Goal: Task Accomplishment & Management: Complete application form

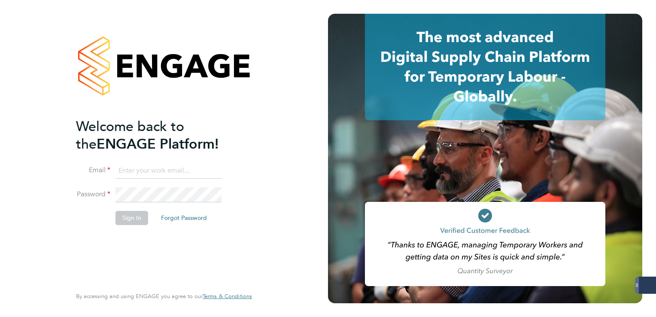
click at [146, 164] on input at bounding box center [169, 170] width 106 height 15
type input "lee.clayton@servicecare.org.uk"
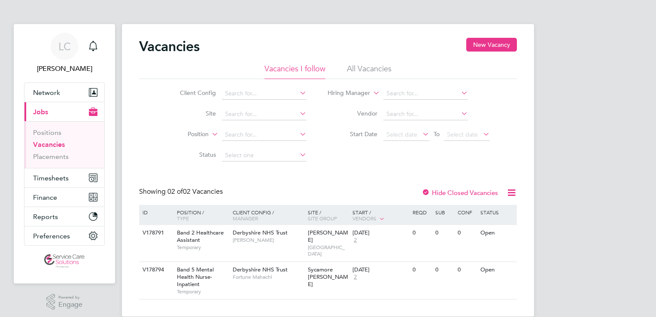
click at [64, 152] on li "Vacancies" at bounding box center [65, 146] width 64 height 12
click at [61, 159] on link "Placements" at bounding box center [51, 156] width 36 height 8
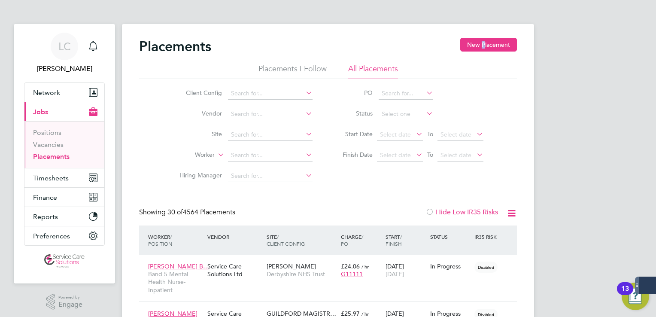
drag, startPoint x: 484, startPoint y: 36, endPoint x: 488, endPoint y: 43, distance: 7.7
click at [488, 43] on button "New Placement" at bounding box center [488, 45] width 57 height 14
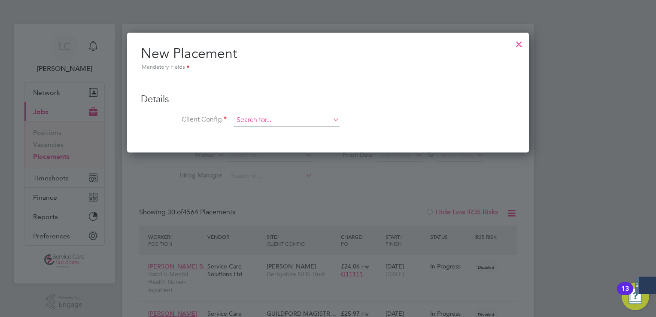
click at [265, 118] on input at bounding box center [287, 120] width 106 height 13
click at [266, 131] on li "Der byshire NHS Trust" at bounding box center [287, 132] width 106 height 12
type input "Derbyshire NHS Trust"
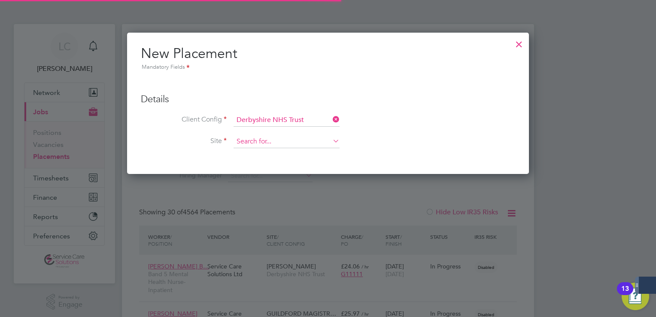
click at [254, 143] on input at bounding box center [287, 141] width 106 height 13
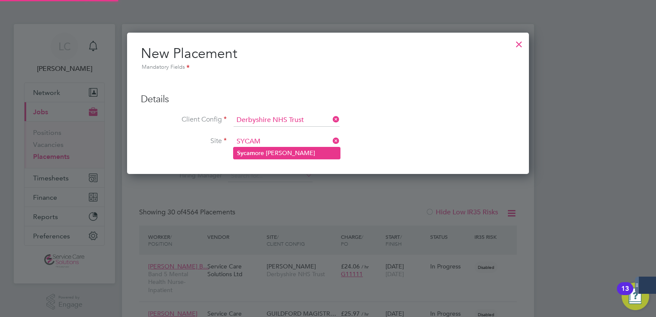
type input "SYCAM"
click at [274, 143] on input at bounding box center [287, 141] width 106 height 13
click at [263, 154] on li "Sycam ore Ward" at bounding box center [287, 153] width 106 height 12
type input "Sycamore [PERSON_NAME]"
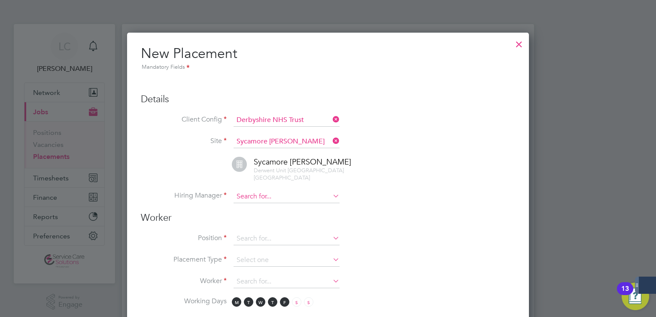
click at [254, 194] on input at bounding box center [287, 196] width 106 height 13
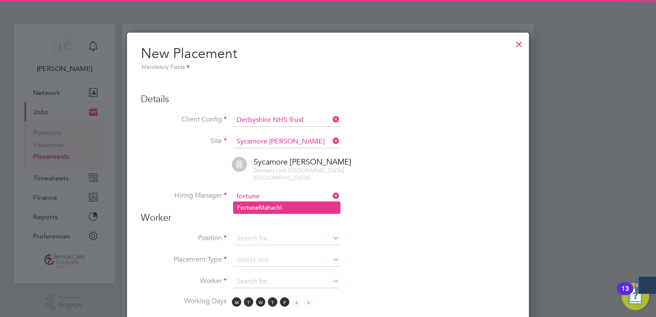
click at [256, 205] on b "Fortune" at bounding box center [248, 207] width 22 height 7
type input "Fortune Mahachi"
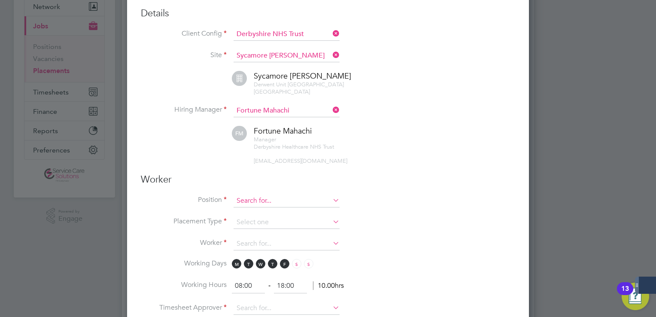
click at [265, 198] on input at bounding box center [287, 201] width 106 height 13
click at [259, 209] on li "Band 2 Healthcare Assistant" at bounding box center [287, 211] width 106 height 12
type input "Band 2 Healthcare Assistant"
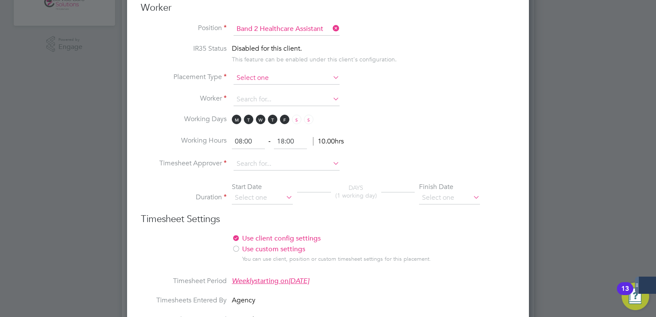
click at [246, 76] on input at bounding box center [287, 78] width 106 height 13
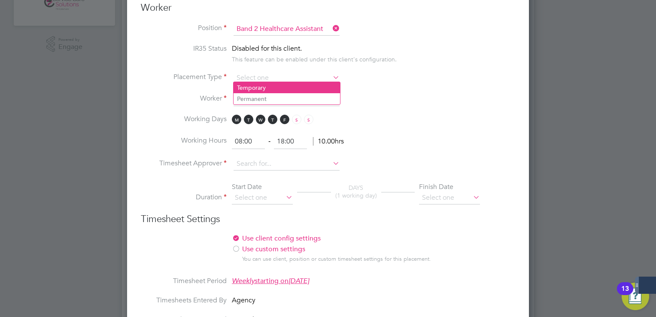
click at [255, 88] on li "Temporary" at bounding box center [287, 87] width 106 height 11
type input "Temporary"
click at [252, 94] on input at bounding box center [287, 99] width 106 height 13
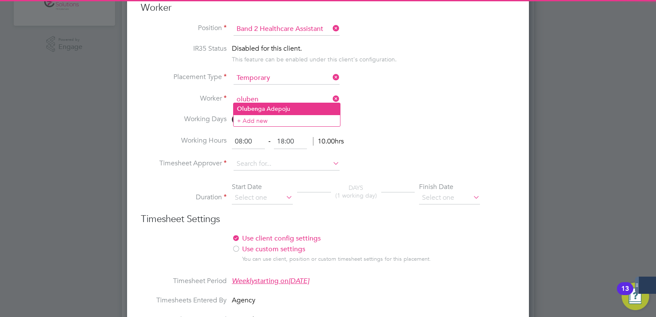
click at [280, 105] on li "Oluben ga Adepoju" at bounding box center [287, 109] width 106 height 12
type input "[PERSON_NAME]"
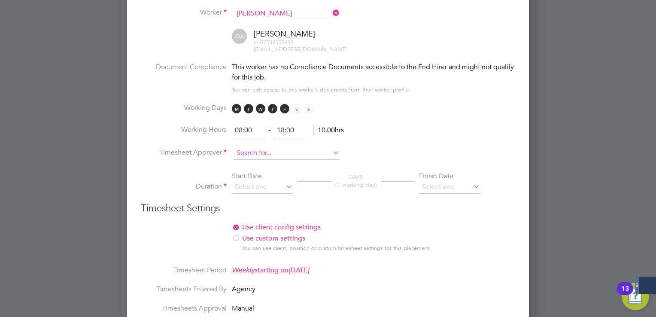
click at [253, 149] on input at bounding box center [287, 153] width 106 height 13
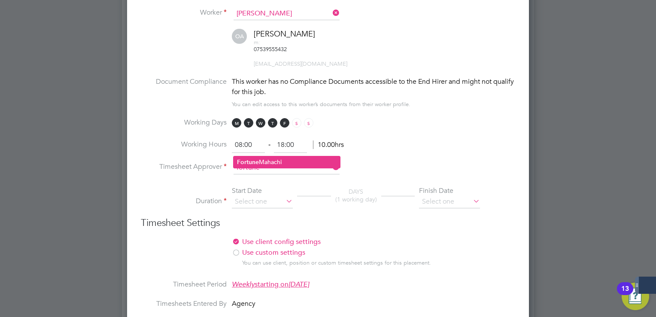
click at [278, 159] on li "Fortune Mahachi" at bounding box center [287, 162] width 106 height 12
type input "Fortune Mahachi"
click at [258, 195] on input at bounding box center [262, 201] width 61 height 13
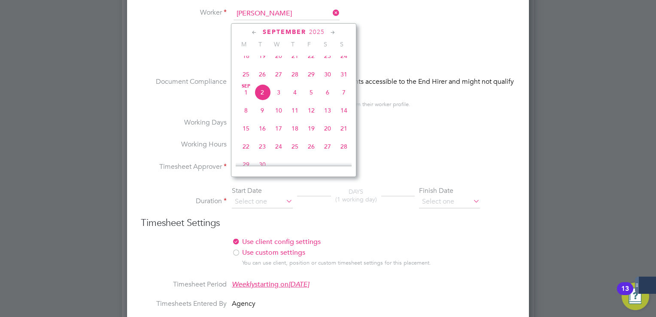
click at [247, 80] on span "25" at bounding box center [246, 74] width 16 height 16
type input "[DATE]"
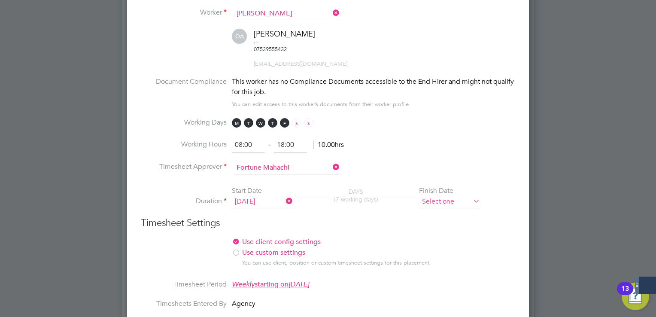
click at [445, 195] on input at bounding box center [449, 201] width 61 height 13
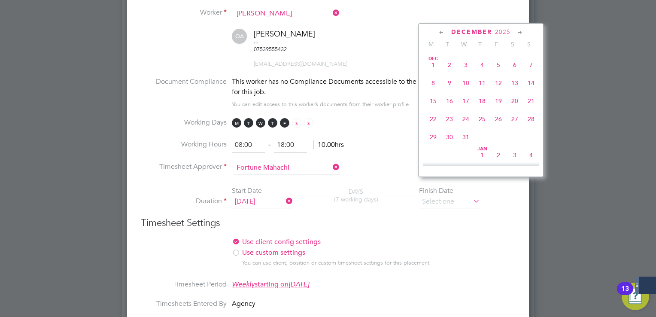
click at [466, 145] on span "31" at bounding box center [466, 137] width 16 height 16
type input "[DATE]"
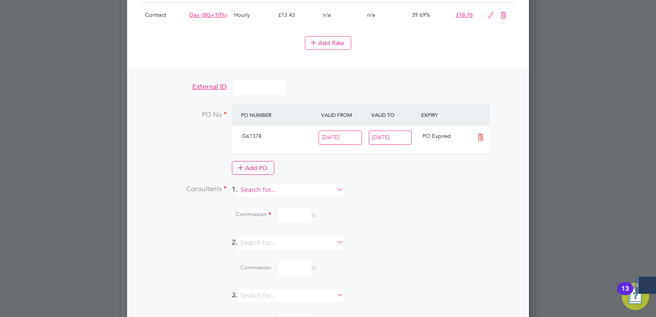
click at [289, 184] on input at bounding box center [290, 190] width 106 height 12
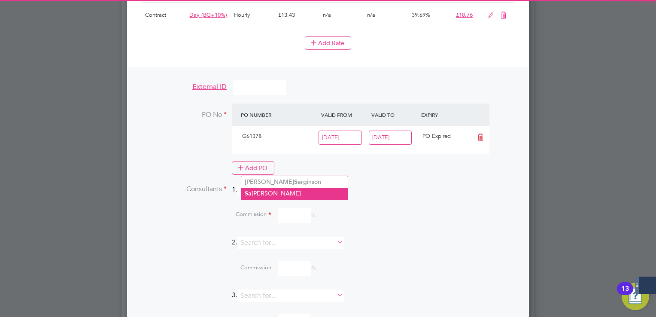
click at [283, 193] on li "Sa mantha Dix" at bounding box center [294, 194] width 106 height 12
type input "[PERSON_NAME]"
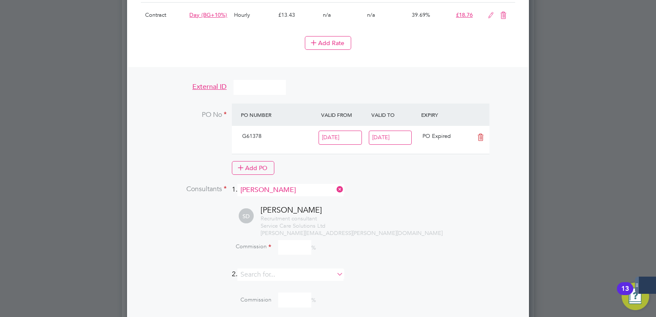
click at [293, 240] on input at bounding box center [294, 247] width 33 height 15
type input "100"
click at [390, 184] on li "Consultants 1. [PERSON_NAME]" at bounding box center [328, 194] width 374 height 21
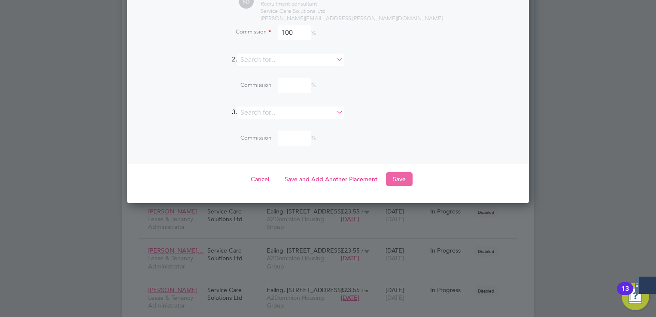
click at [405, 172] on button "Save" at bounding box center [399, 179] width 27 height 14
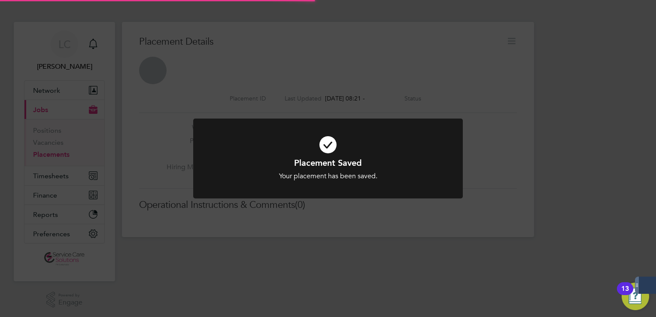
click at [496, 71] on div "Placement Saved Your placement has been saved. Cancel Okay" at bounding box center [328, 158] width 656 height 317
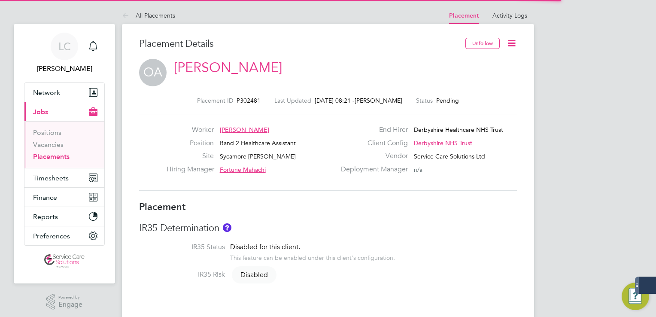
click at [513, 45] on icon at bounding box center [511, 43] width 11 height 11
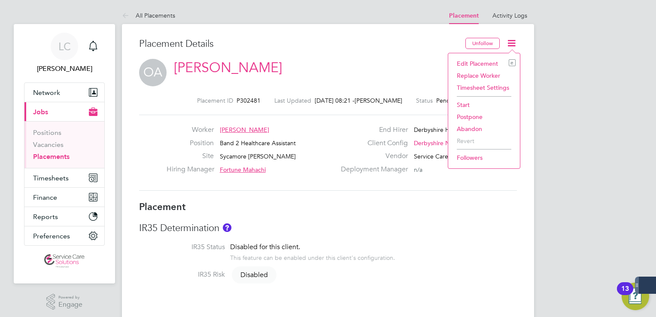
click at [465, 102] on li "Start" at bounding box center [484, 105] width 63 height 12
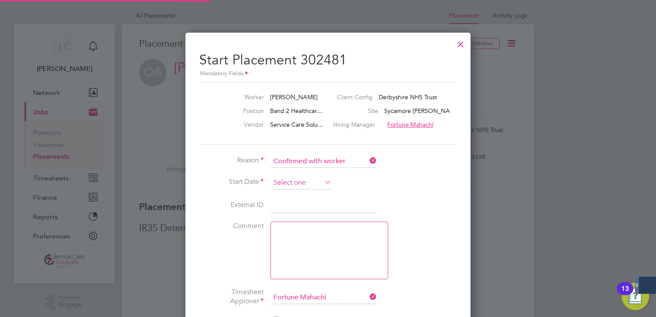
click at [299, 179] on input at bounding box center [301, 182] width 61 height 13
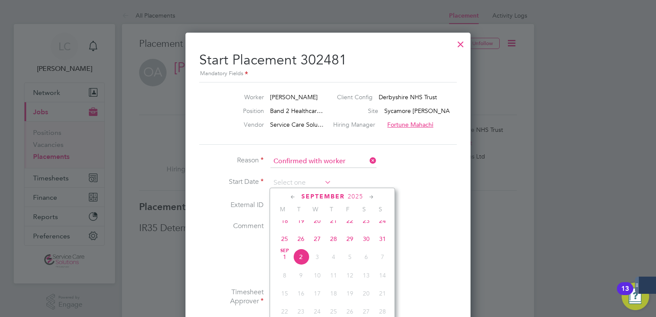
click at [286, 244] on span "25" at bounding box center [285, 239] width 16 height 16
type input "[DATE]"
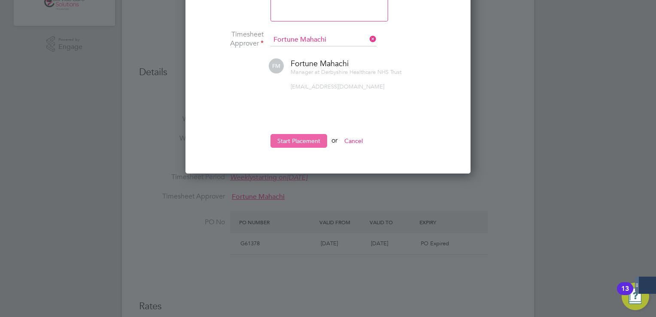
click at [310, 141] on button "Start Placement" at bounding box center [299, 141] width 57 height 14
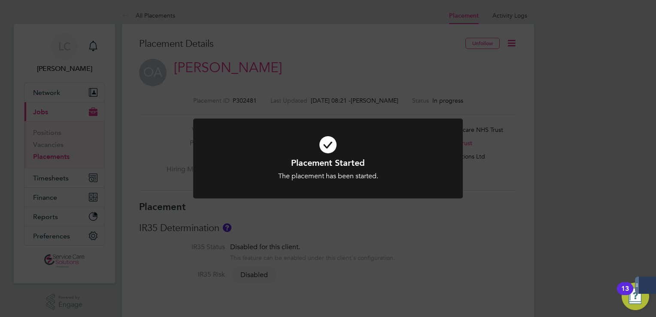
drag, startPoint x: 502, startPoint y: 21, endPoint x: 268, endPoint y: 39, distance: 234.7
click at [502, 21] on div "Placement Started The placement has been started. Cancel Okay" at bounding box center [328, 158] width 656 height 317
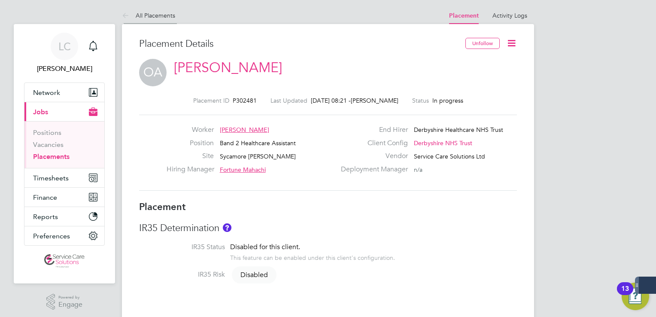
click at [170, 22] on li "All Placements" at bounding box center [148, 15] width 53 height 17
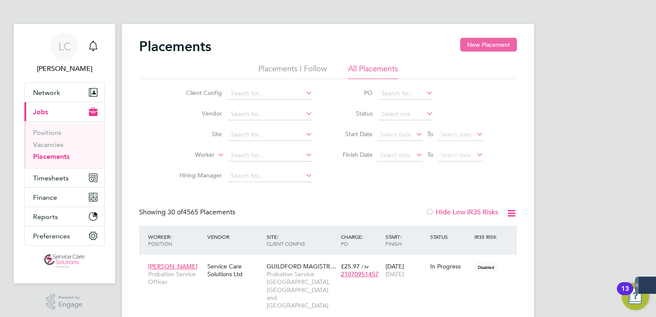
click at [486, 50] on button "New Placement" at bounding box center [488, 45] width 57 height 14
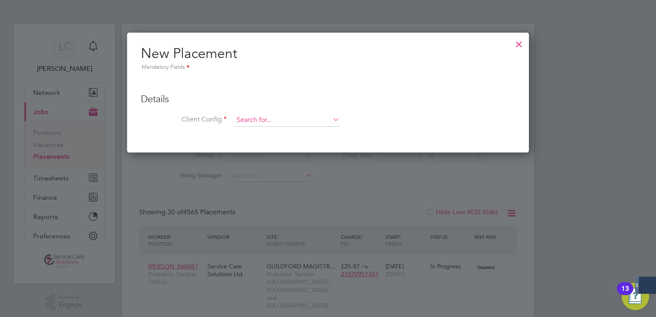
click at [283, 119] on input at bounding box center [287, 120] width 106 height 13
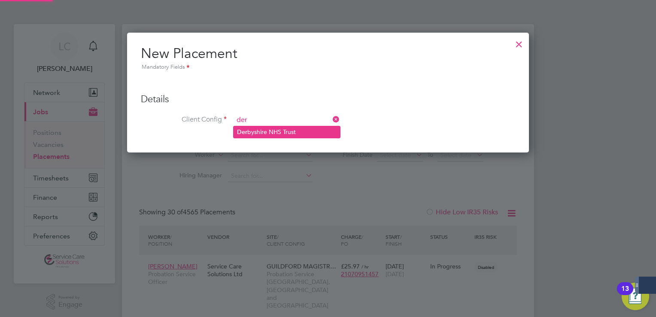
click at [271, 131] on li "Der byshire NHS Trust" at bounding box center [287, 132] width 106 height 12
type input "Derbyshire NHS Trust"
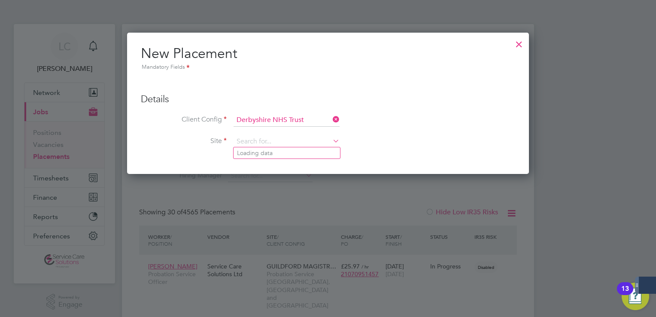
drag, startPoint x: 272, startPoint y: 141, endPoint x: 273, endPoint y: 134, distance: 7.7
click at [271, 140] on input at bounding box center [287, 141] width 106 height 13
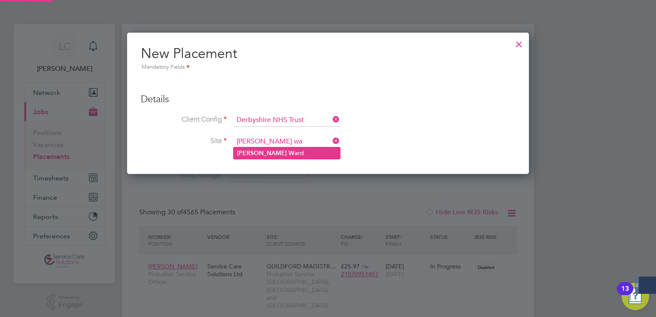
click at [265, 152] on li "Robin Wa rd" at bounding box center [287, 153] width 106 height 12
type input "[PERSON_NAME]"
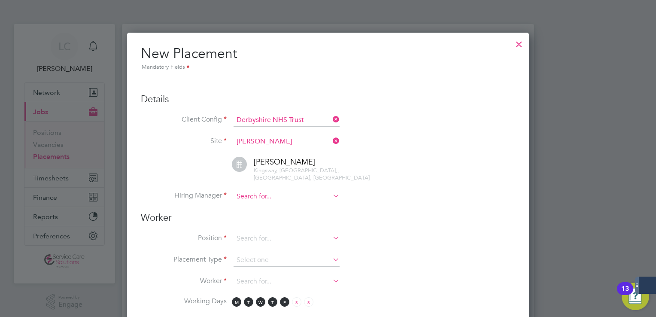
click at [298, 190] on input at bounding box center [287, 196] width 106 height 13
click at [267, 202] on li "claire cosgrove" at bounding box center [287, 201] width 106 height 12
type input "claire cosgrove"
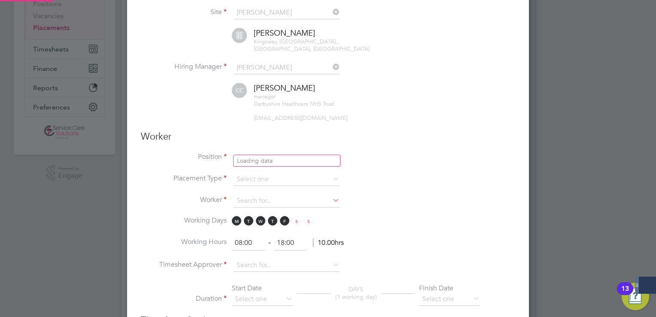
click at [258, 152] on input at bounding box center [287, 158] width 106 height 13
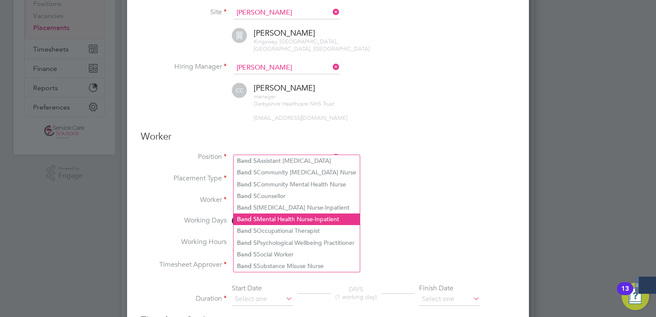
click at [297, 220] on li "Band 5 Mental Health Nurse-Inpatient" at bounding box center [297, 219] width 126 height 12
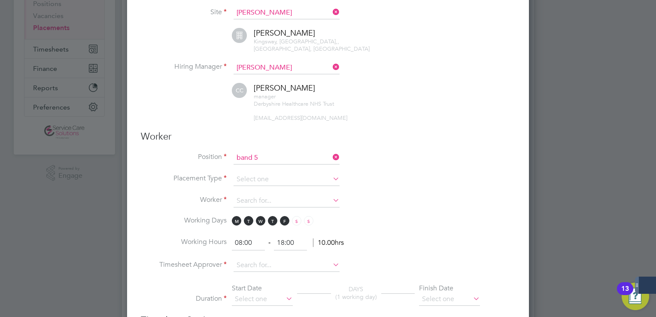
type input "Band 5 Mental Health Nurse-Inpatient"
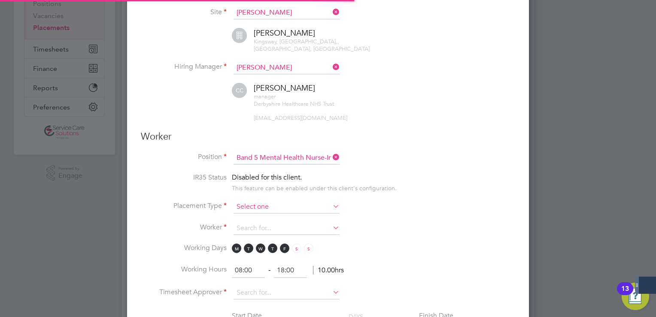
click at [273, 202] on input at bounding box center [287, 207] width 106 height 13
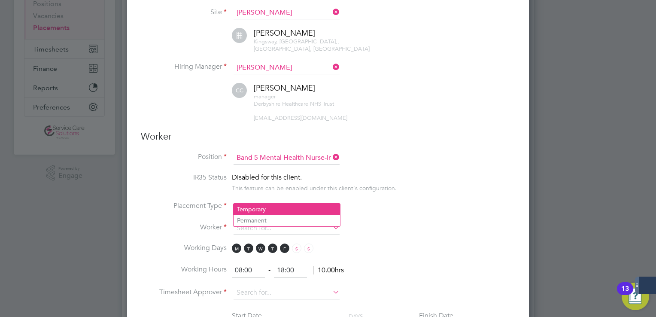
click at [270, 208] on li "Temporary" at bounding box center [287, 209] width 106 height 11
type input "Temporary"
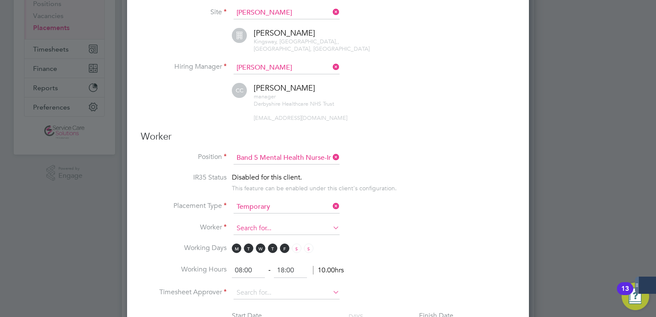
click at [268, 222] on input at bounding box center [287, 228] width 106 height 13
type input "eben"
click at [331, 222] on icon at bounding box center [331, 228] width 0 height 12
click at [266, 222] on input at bounding box center [287, 228] width 106 height 13
type input "ebe"
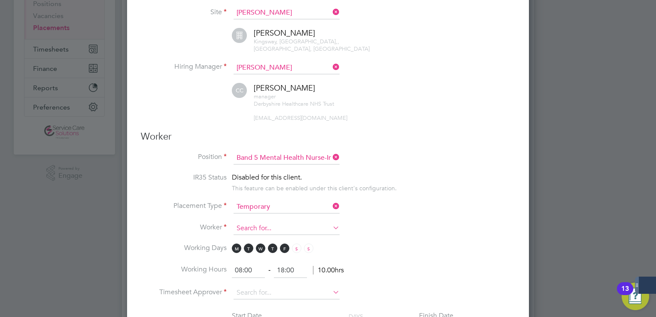
click at [242, 222] on input at bounding box center [287, 228] width 106 height 13
type input "bamfo"
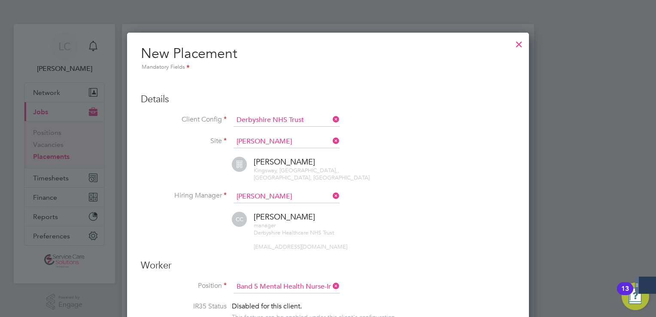
click at [582, 85] on div at bounding box center [328, 158] width 656 height 317
click at [524, 42] on div at bounding box center [518, 41] width 15 height 15
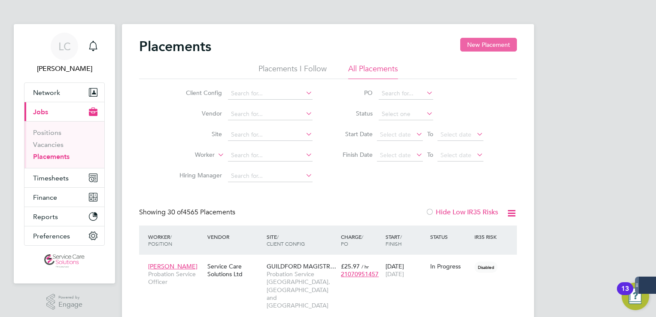
click at [490, 47] on button "New Placement" at bounding box center [488, 45] width 57 height 14
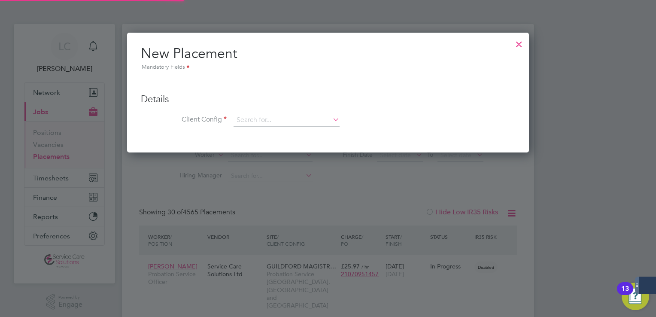
scroll to position [120, 402]
click at [258, 117] on input at bounding box center [287, 120] width 106 height 13
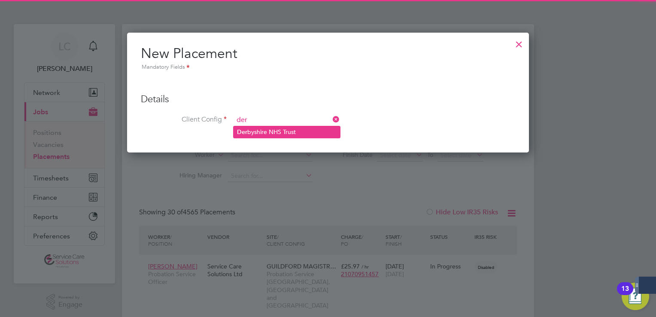
click at [275, 129] on li "Der byshire NHS Trust" at bounding box center [287, 132] width 106 height 12
type input "Derbyshire NHS Trust"
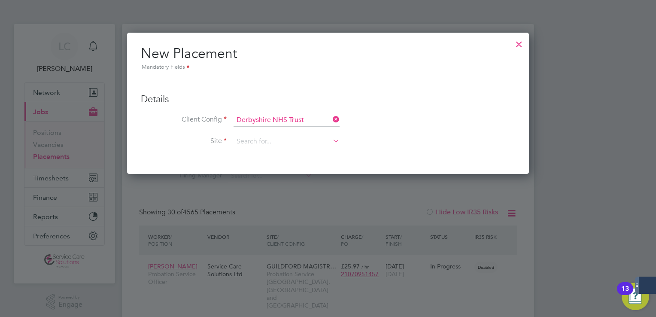
scroll to position [141, 402]
click at [258, 142] on input at bounding box center [287, 141] width 106 height 13
click at [269, 150] on li "Robin Wa rd" at bounding box center [287, 153] width 106 height 12
type input "[PERSON_NAME]"
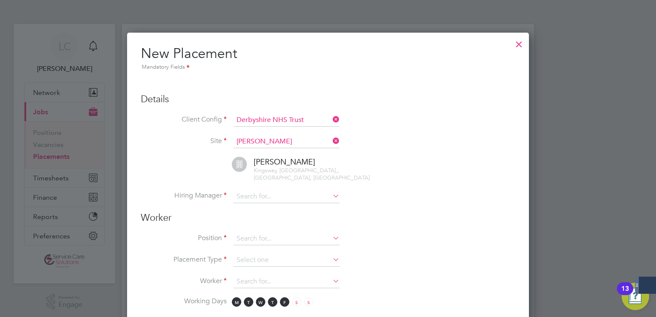
scroll to position [905, 402]
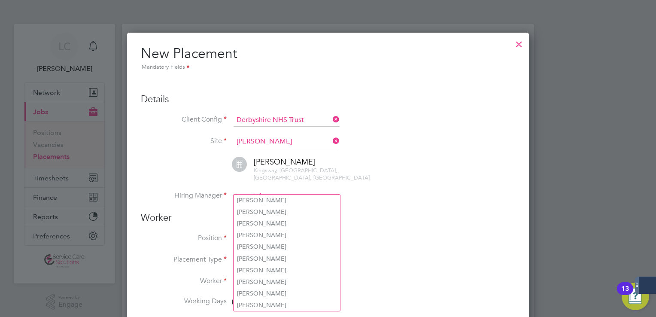
click at [265, 190] on input at bounding box center [287, 196] width 106 height 13
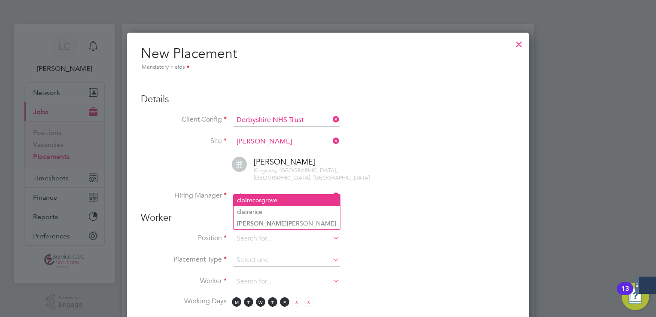
click at [280, 202] on li "claire cosgrove" at bounding box center [287, 201] width 106 height 12
type input "claire cosgrove"
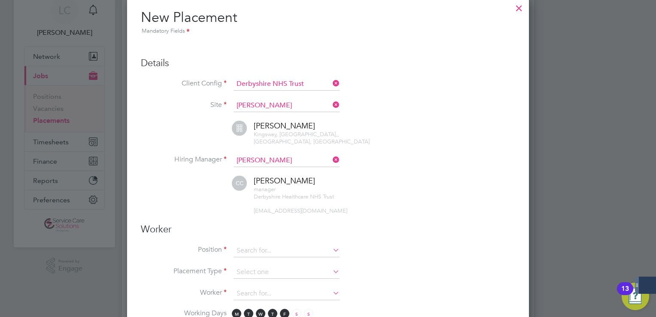
scroll to position [86, 0]
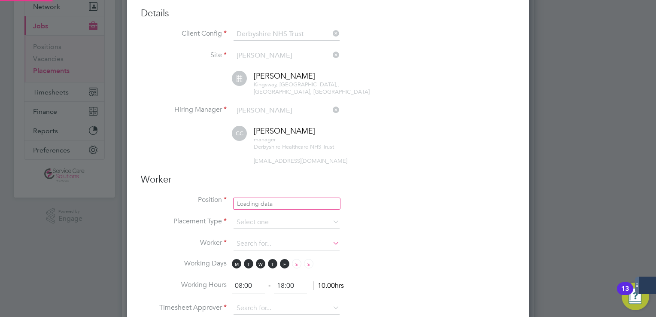
click at [252, 195] on input at bounding box center [287, 201] width 106 height 13
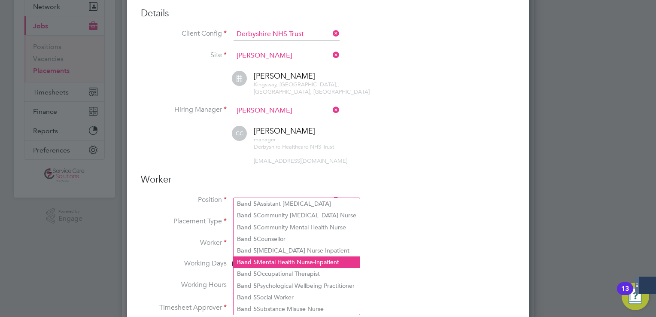
click at [284, 265] on li "Band 5 Mental Health Nurse-Inpatient" at bounding box center [297, 262] width 126 height 12
type input "Band 5 Mental Health Nurse-Inpatient"
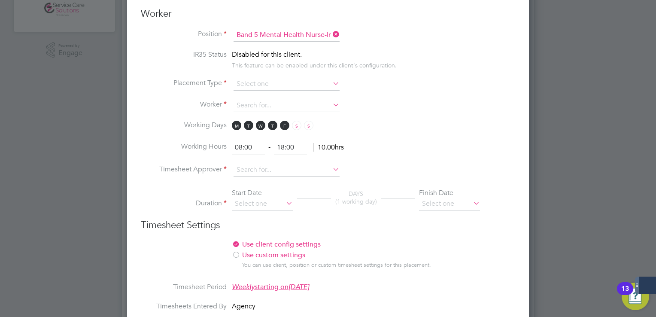
scroll to position [215, 0]
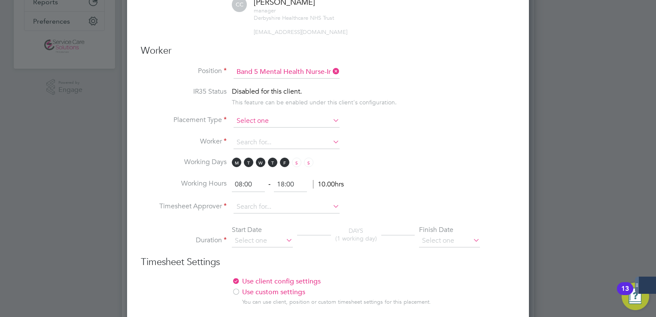
click at [289, 115] on input at bounding box center [287, 121] width 106 height 13
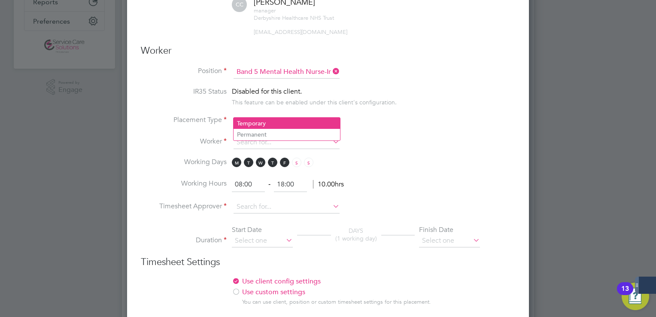
click at [275, 122] on li "Temporary" at bounding box center [287, 123] width 106 height 11
type input "Temporary"
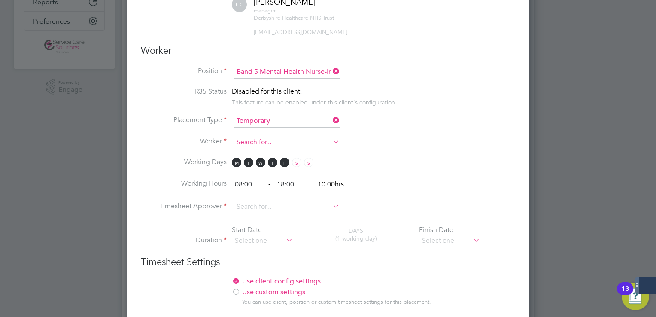
click at [270, 137] on input at bounding box center [287, 142] width 106 height 13
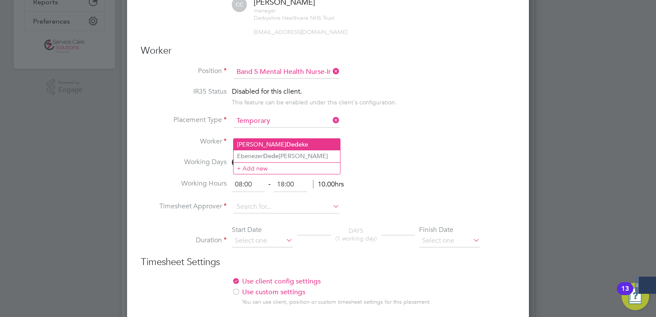
drag, startPoint x: 286, startPoint y: 154, endPoint x: 337, endPoint y: 142, distance: 52.2
click at [286, 154] on li "Ebenezer Dede Bamfo" at bounding box center [287, 156] width 106 height 12
type input "Ebenezer Dede Bamfo"
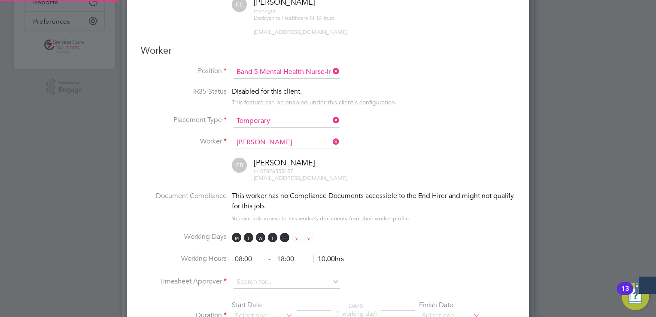
scroll to position [4, 4]
click at [253, 276] on input at bounding box center [287, 282] width 106 height 13
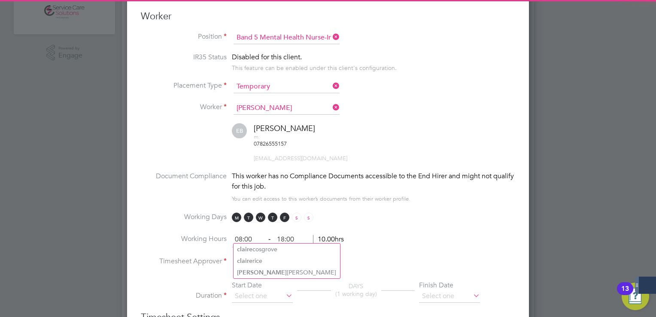
scroll to position [301, 0]
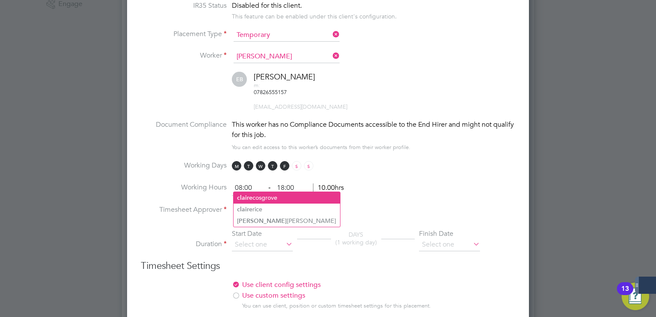
click at [269, 195] on li "claire cosgrove" at bounding box center [287, 198] width 106 height 12
type input "claire cosgrove"
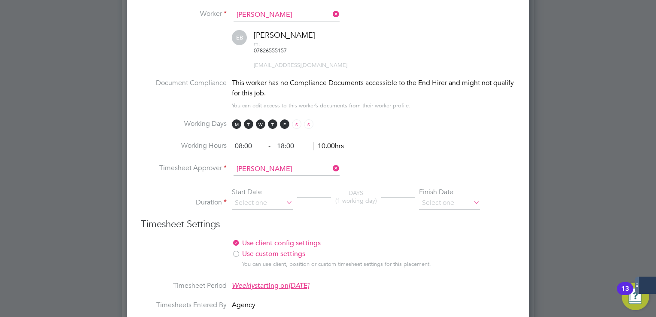
scroll to position [386, 0]
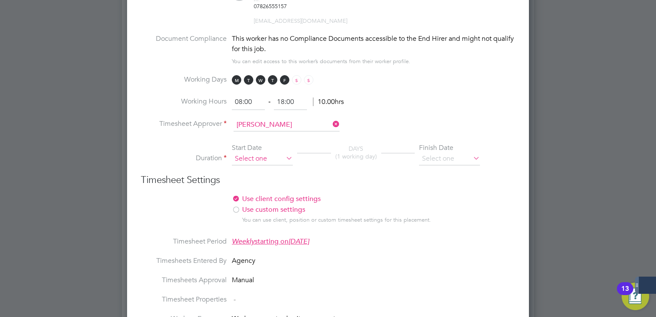
click at [260, 152] on input at bounding box center [262, 158] width 61 height 13
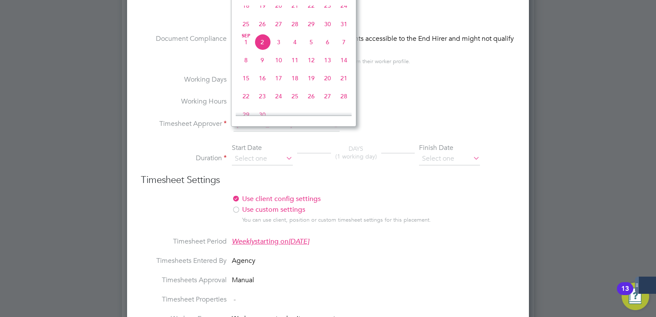
click at [244, 28] on span "25" at bounding box center [246, 24] width 16 height 16
type input "[DATE]"
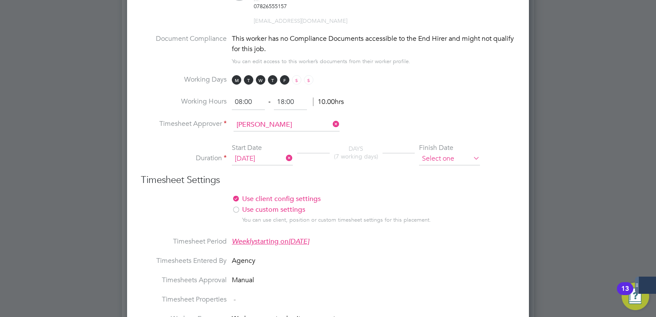
click at [453, 152] on input at bounding box center [449, 158] width 61 height 13
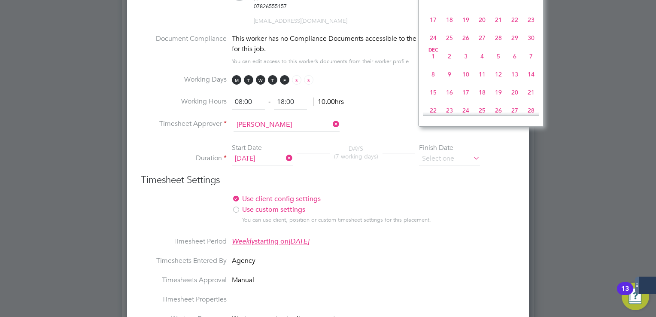
scroll to position [562, 0]
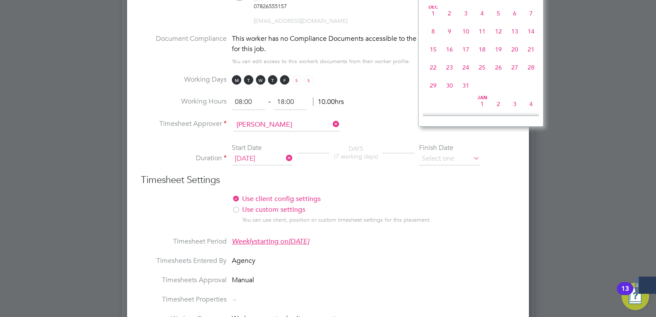
drag, startPoint x: 463, startPoint y: 100, endPoint x: 444, endPoint y: 115, distance: 24.0
click at [463, 94] on span "31" at bounding box center [466, 85] width 16 height 16
type input "[DATE]"
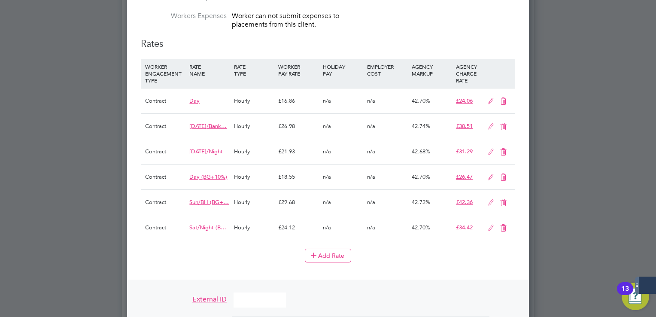
scroll to position [902, 0]
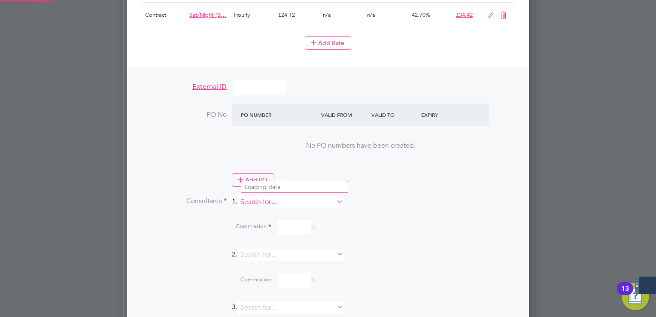
click at [264, 196] on input at bounding box center [290, 202] width 106 height 12
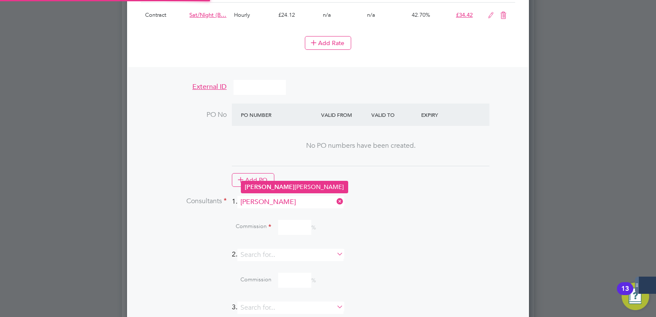
click at [284, 185] on li "Sam antha Dix" at bounding box center [294, 187] width 106 height 12
type input "[PERSON_NAME]"
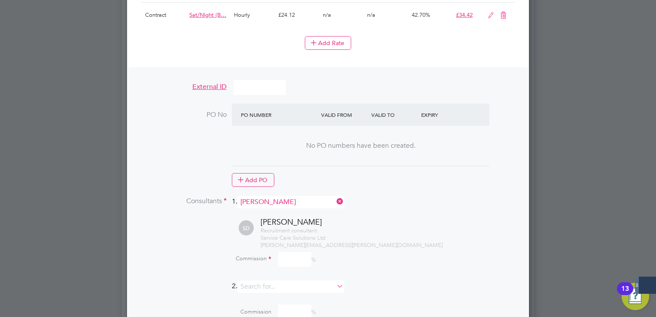
click at [290, 252] on input at bounding box center [294, 259] width 33 height 15
type input "100"
click at [462, 196] on li "Consultants 1. [PERSON_NAME]" at bounding box center [328, 206] width 374 height 21
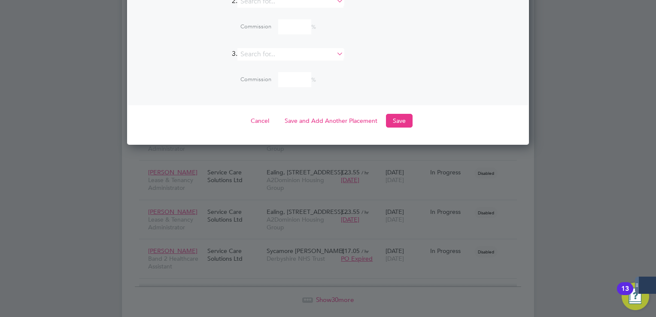
click at [402, 114] on button "Save" at bounding box center [399, 121] width 27 height 14
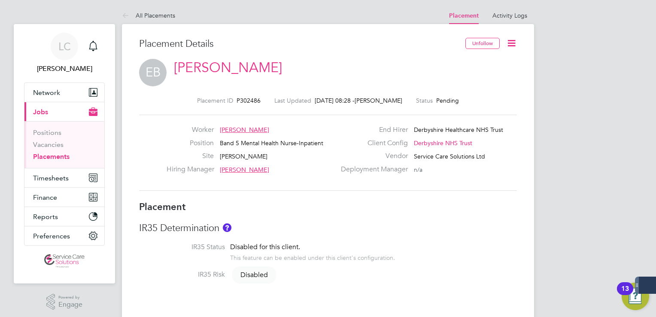
click at [517, 40] on icon at bounding box center [511, 43] width 11 height 11
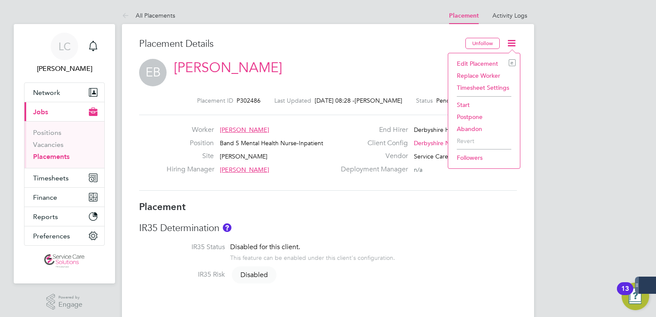
click at [468, 102] on li "Start" at bounding box center [484, 105] width 63 height 12
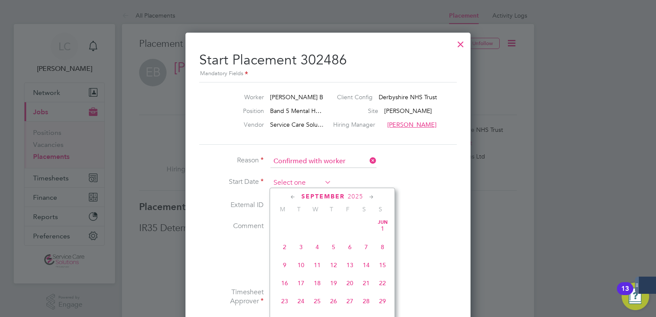
click at [297, 185] on input at bounding box center [301, 182] width 61 height 13
click at [285, 243] on span "25" at bounding box center [285, 239] width 16 height 16
type input "[DATE]"
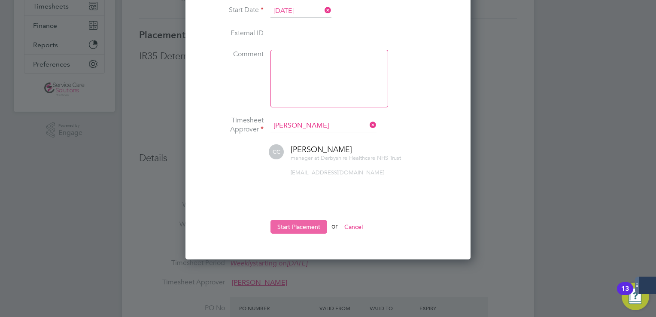
click at [304, 222] on button "Start Placement" at bounding box center [299, 227] width 57 height 14
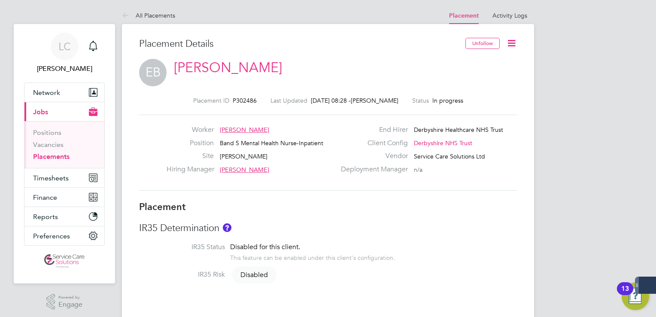
click at [122, 18] on icon at bounding box center [127, 16] width 11 height 11
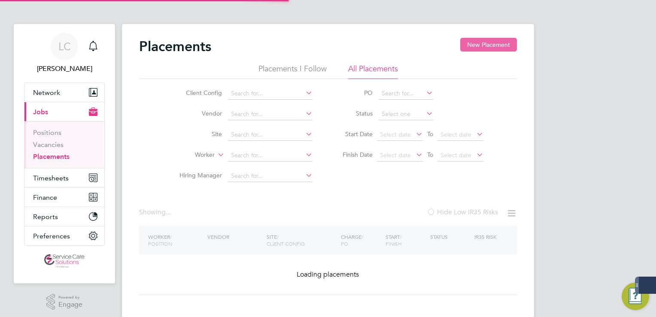
click at [496, 46] on button "New Placement" at bounding box center [488, 45] width 57 height 14
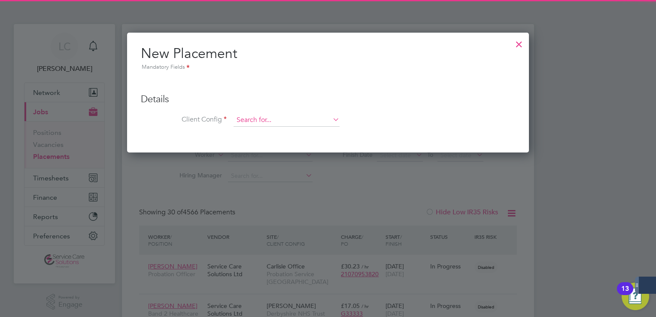
click at [252, 115] on input at bounding box center [287, 120] width 106 height 13
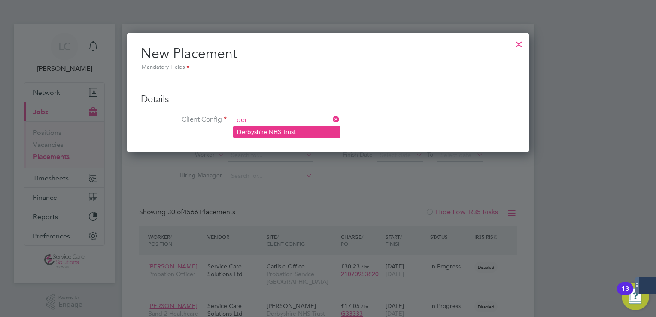
click at [259, 132] on li "Der byshire NHS Trust" at bounding box center [287, 132] width 106 height 12
type input "Derbyshire NHS Trust"
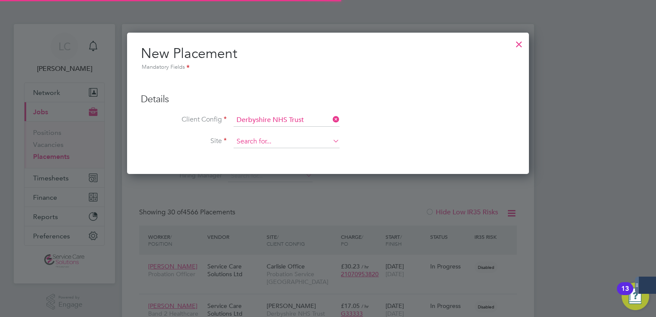
click at [259, 141] on input at bounding box center [287, 141] width 106 height 13
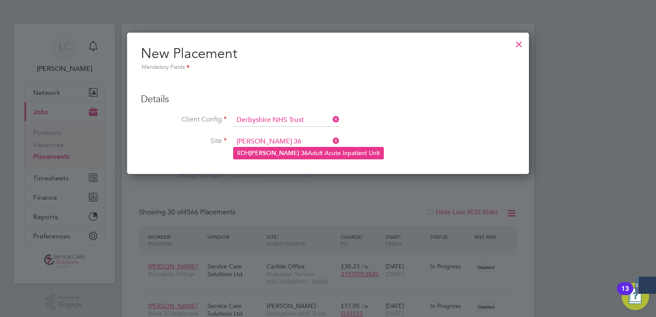
click at [279, 153] on li "RDH [PERSON_NAME] 36 Adult Acute Inpatient Unit" at bounding box center [309, 153] width 150 height 12
type input "RDH [PERSON_NAME] 36 Adult Acute Inpatient Unit"
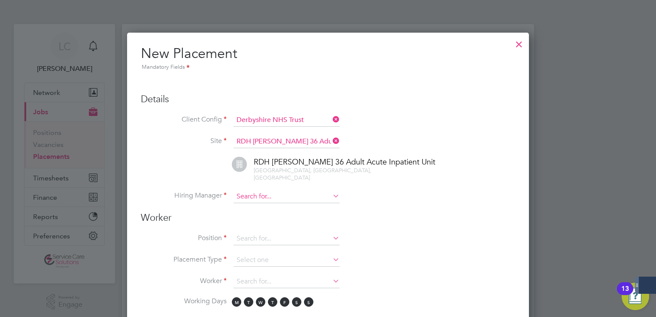
click at [261, 192] on input at bounding box center [287, 196] width 106 height 13
click at [263, 190] on input "[PERSON_NAME]" at bounding box center [287, 196] width 106 height 13
type input "[PERSON_NAME]"
click at [522, 43] on div at bounding box center [518, 41] width 15 height 15
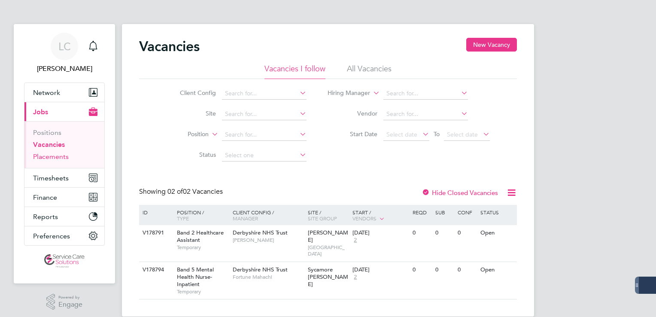
click at [48, 154] on link "Placements" at bounding box center [51, 156] width 36 height 8
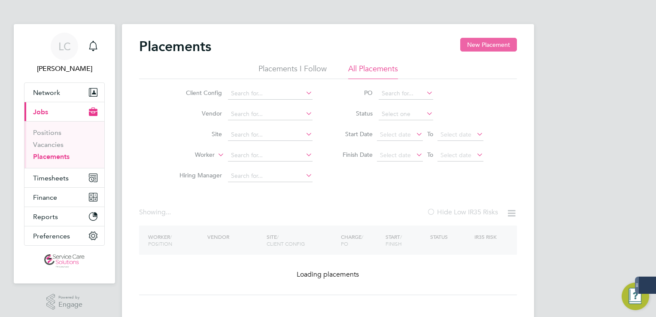
click at [489, 44] on button "New Placement" at bounding box center [488, 45] width 57 height 14
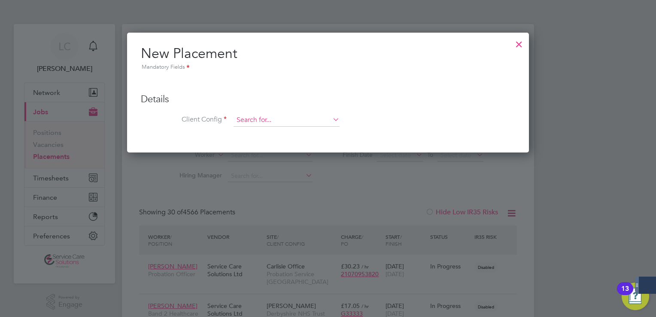
click at [246, 122] on input at bounding box center [287, 120] width 106 height 13
click at [264, 128] on li "Der byshire NHS Trust" at bounding box center [287, 132] width 106 height 12
type input "Derbyshire NHS Trust"
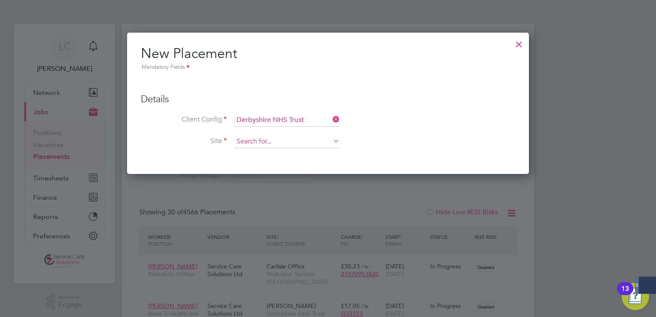
click at [261, 143] on input at bounding box center [287, 141] width 106 height 13
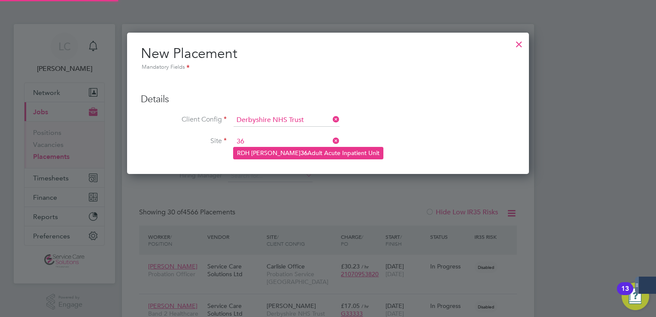
click at [301, 151] on b "36" at bounding box center [304, 152] width 7 height 7
type input "RDH Ward 36 Adult Acute Inpatient Unit"
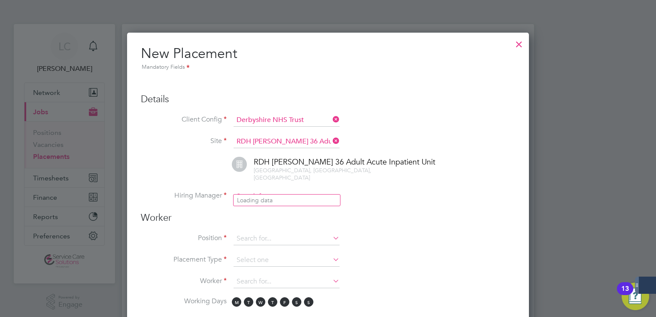
click at [244, 190] on input at bounding box center [287, 196] width 106 height 13
click at [254, 196] on li "Kyle Dean" at bounding box center [287, 201] width 106 height 12
type input "Kyle Dean"
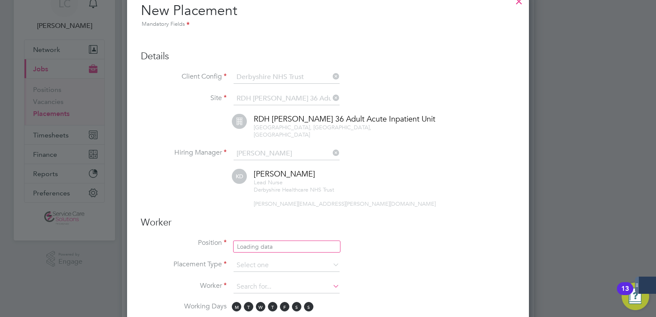
click at [261, 237] on input at bounding box center [287, 243] width 106 height 13
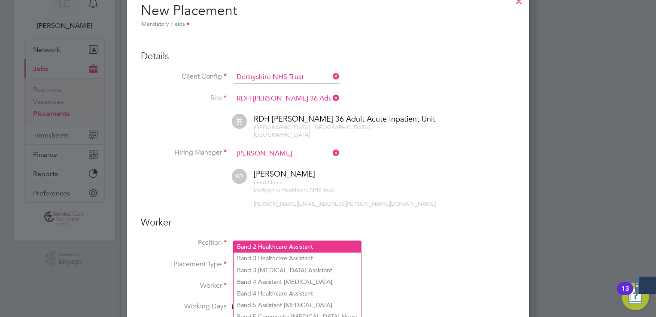
click at [271, 241] on li "Band 2 Healthcare Assistant" at bounding box center [298, 247] width 128 height 12
type input "Band 2 Healthcare Assistant"
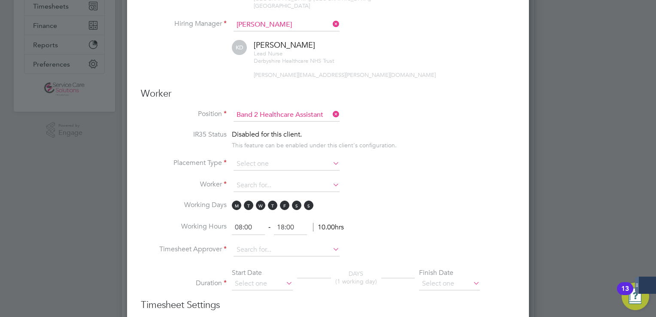
click at [243, 146] on li "IR35 Status Disabled for this client. This feature can be enabled under this cl…" at bounding box center [328, 143] width 374 height 27
click at [258, 158] on input at bounding box center [287, 164] width 106 height 13
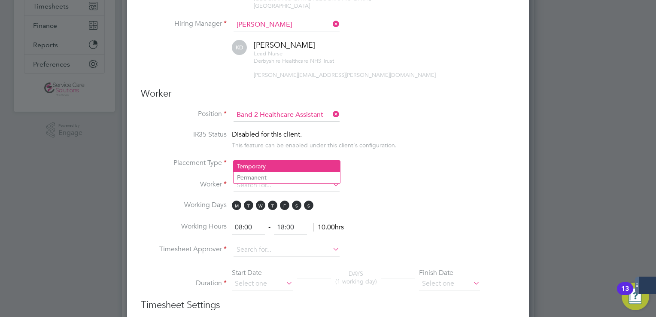
click at [258, 165] on li "Temporary" at bounding box center [287, 166] width 106 height 11
type input "Temporary"
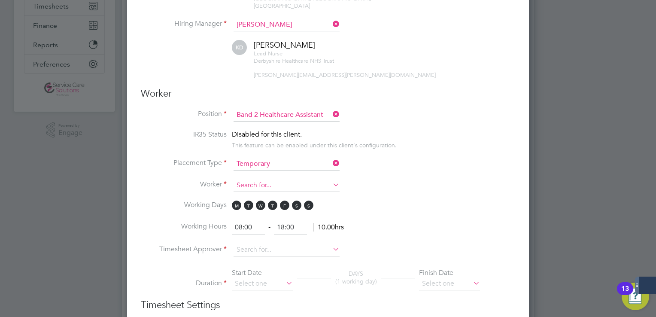
click at [254, 179] on input at bounding box center [287, 185] width 106 height 13
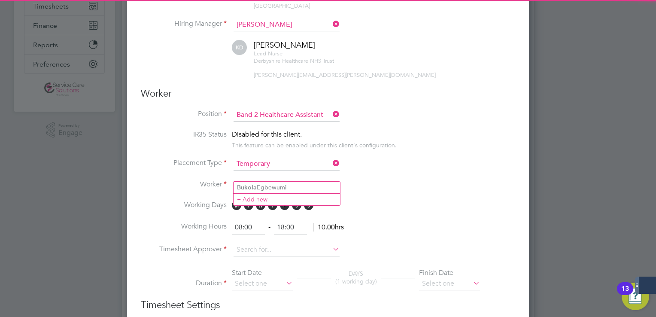
click at [273, 186] on li "Bukola Egbewumi" at bounding box center [287, 188] width 106 height 12
type input "[PERSON_NAME]"
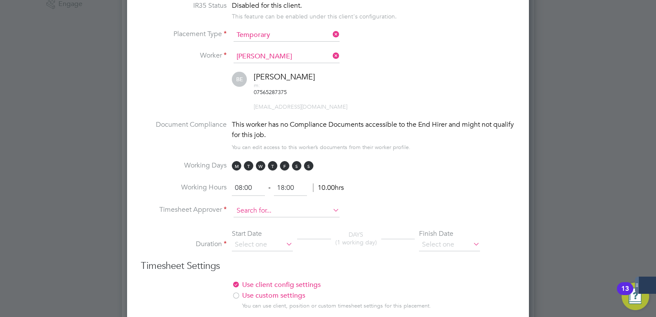
click at [267, 204] on input at bounding box center [287, 210] width 106 height 13
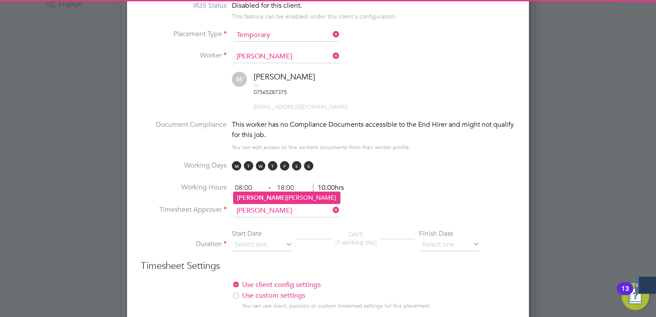
click at [247, 196] on b "Kyle" at bounding box center [262, 197] width 50 height 7
type input "Kyle Dean"
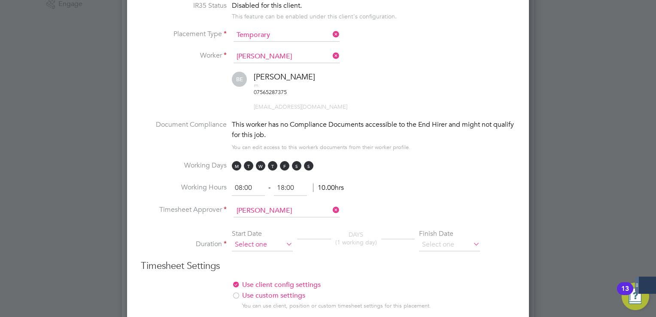
click at [254, 229] on li "Duration Start Date DAYS (1 working day) Finish Date" at bounding box center [328, 244] width 374 height 30
click at [254, 238] on input at bounding box center [262, 244] width 61 height 13
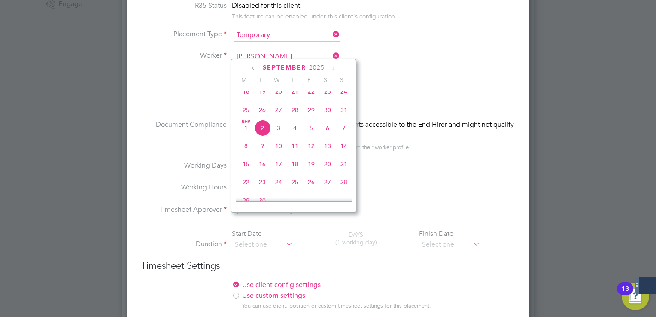
click at [246, 113] on span "25" at bounding box center [246, 110] width 16 height 16
type input "[DATE]"
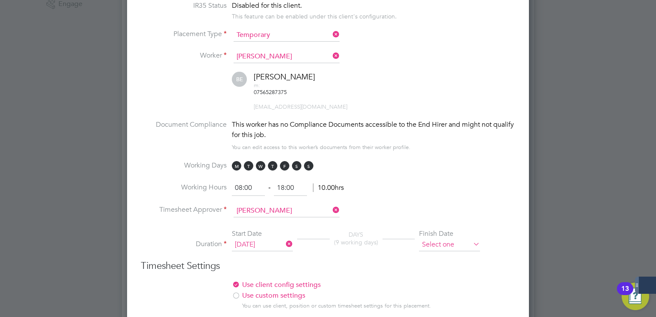
click at [447, 238] on input at bounding box center [449, 244] width 61 height 13
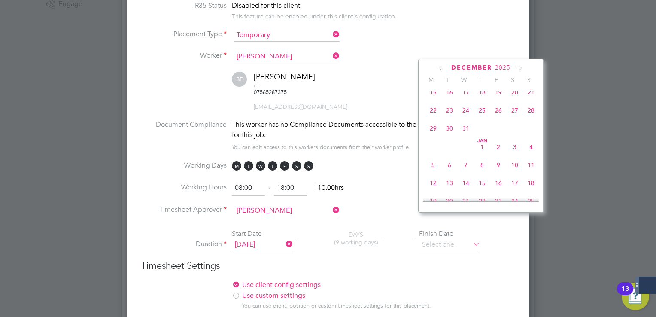
click at [465, 137] on span "31" at bounding box center [466, 128] width 16 height 16
type input "[DATE]"
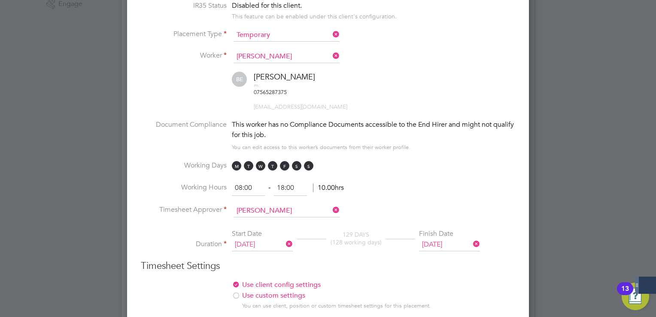
click at [479, 260] on h3 "Timesheet Settings" at bounding box center [328, 266] width 374 height 12
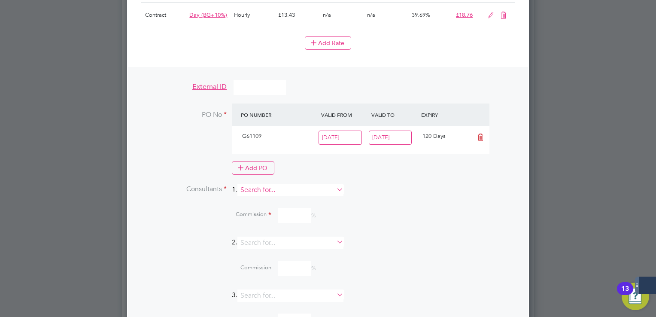
click at [266, 184] on input at bounding box center [290, 190] width 106 height 12
click at [266, 173] on li "[PERSON_NAME] [PERSON_NAME]" at bounding box center [294, 175] width 106 height 12
type input "[PERSON_NAME]"
click at [292, 240] on input at bounding box center [294, 247] width 33 height 15
type input "100"
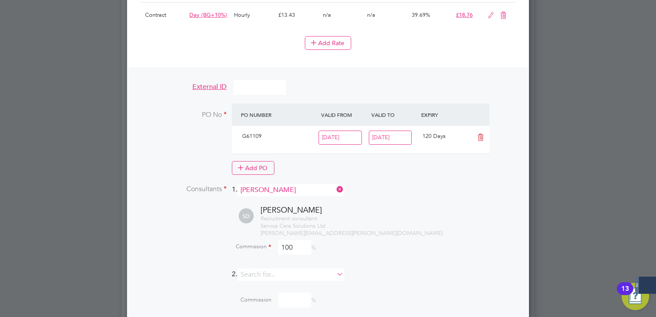
click at [402, 154] on li "PO No PO Number Valid From Valid To Expiry G61109 23 Mar 2024 31 Dec 2025 120 D…" at bounding box center [328, 143] width 374 height 80
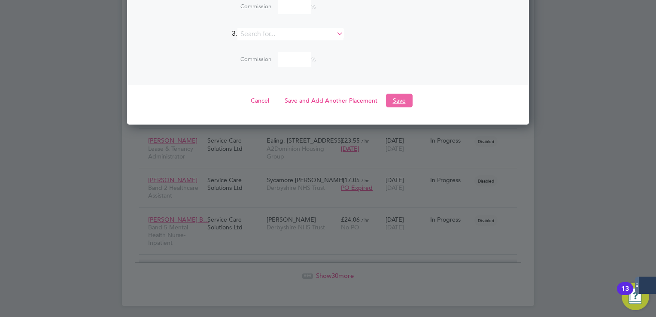
click at [404, 94] on button "Save" at bounding box center [399, 101] width 27 height 14
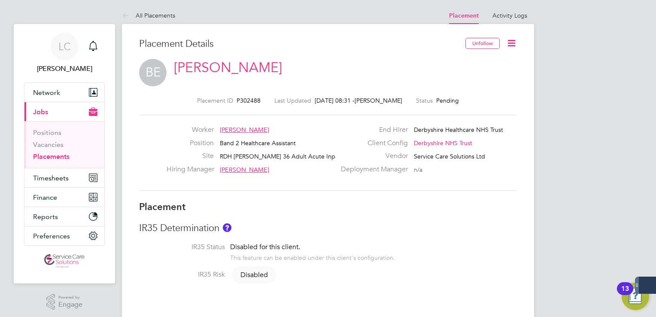
click at [514, 45] on icon at bounding box center [511, 43] width 11 height 11
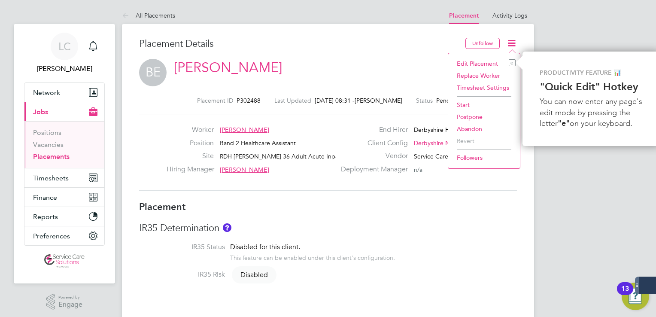
scroll to position [0, 3]
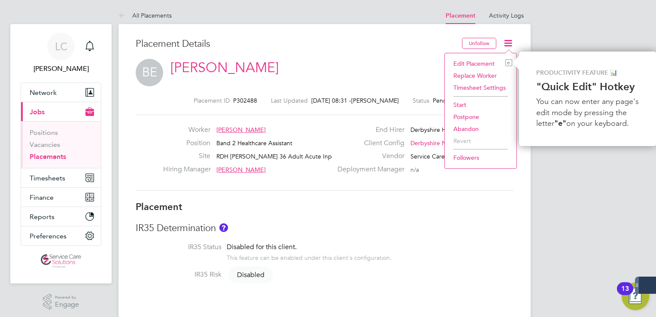
click at [464, 105] on li "Start" at bounding box center [480, 105] width 63 height 12
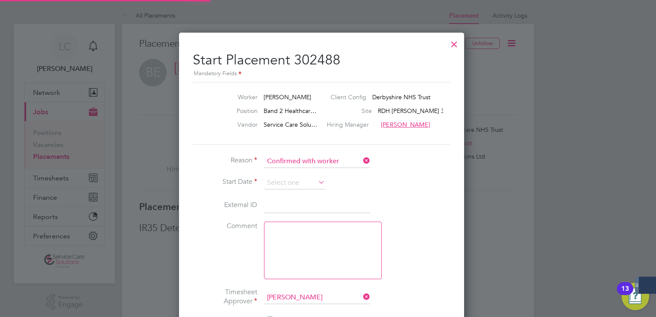
scroll to position [8, 106]
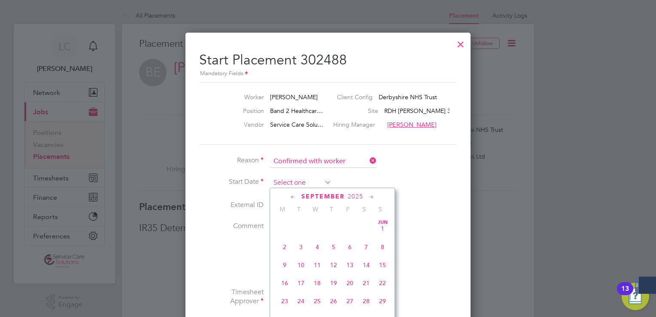
click at [291, 182] on input at bounding box center [301, 182] width 61 height 13
drag, startPoint x: 286, startPoint y: 245, endPoint x: 306, endPoint y: 228, distance: 26.2
click at [286, 244] on span "25" at bounding box center [285, 239] width 16 height 16
type input "[DATE]"
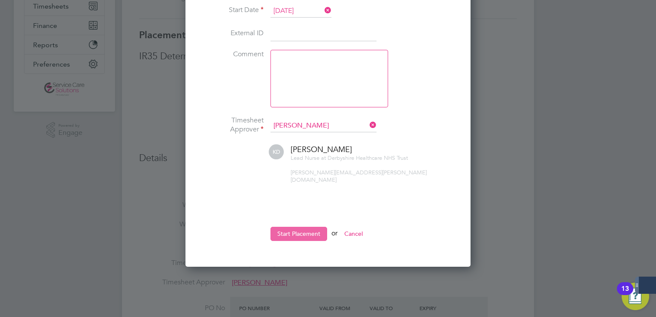
click at [313, 227] on button "Start Placement" at bounding box center [299, 234] width 57 height 14
click at [316, 221] on div "All Placements Placement Activity Logs Placement Activity Logs All Placements P…" at bounding box center [328, 292] width 412 height 915
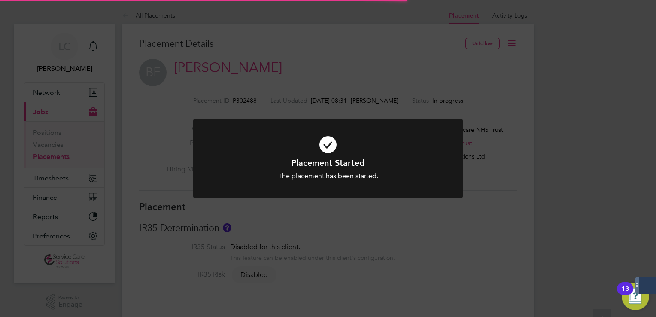
scroll to position [25, 60]
click at [173, 62] on div "Placement Started The placement has been started. Cancel Okay" at bounding box center [328, 158] width 656 height 317
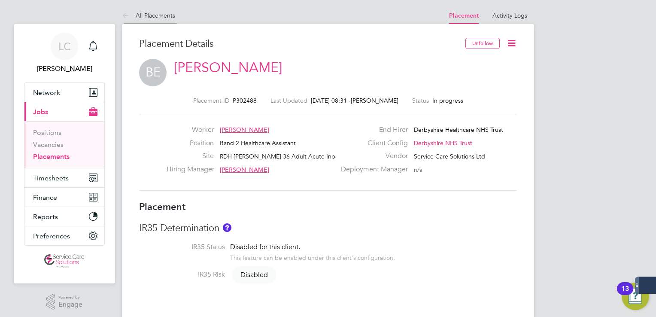
click at [129, 13] on icon at bounding box center [127, 16] width 11 height 11
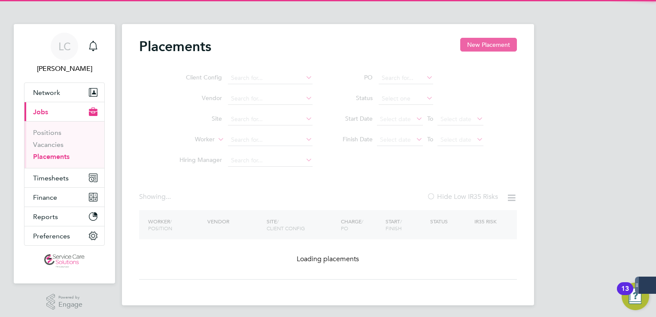
click at [495, 44] on button "New Placement" at bounding box center [488, 45] width 57 height 14
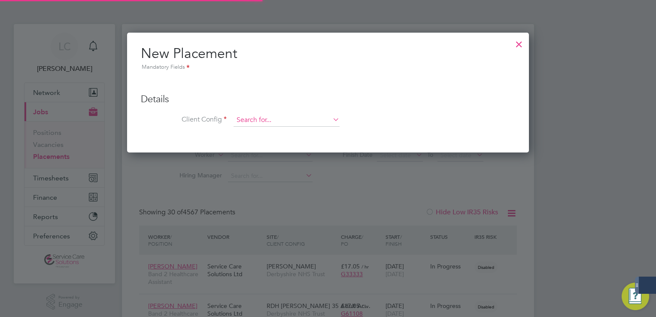
click at [261, 117] on input at bounding box center [287, 120] width 106 height 13
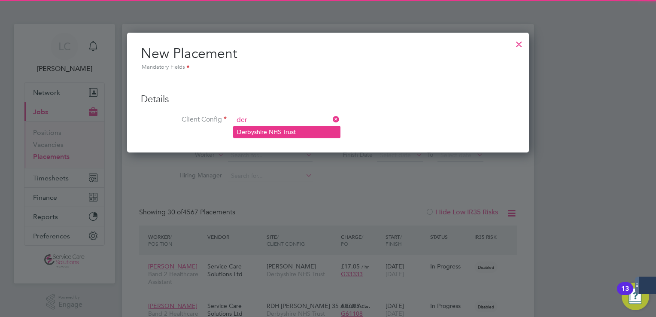
click at [287, 127] on li "Der byshire NHS Trust" at bounding box center [287, 132] width 106 height 12
type input "Derbyshire NHS Trust"
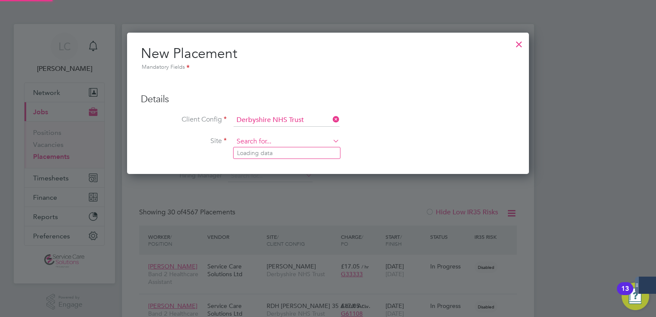
click at [259, 143] on input at bounding box center [287, 141] width 106 height 13
click at [258, 135] on input "ward 35" at bounding box center [287, 141] width 106 height 13
type input "ward 35"
drag, startPoint x: 519, startPoint y: 43, endPoint x: 505, endPoint y: 27, distance: 21.0
click at [518, 42] on div at bounding box center [518, 41] width 15 height 15
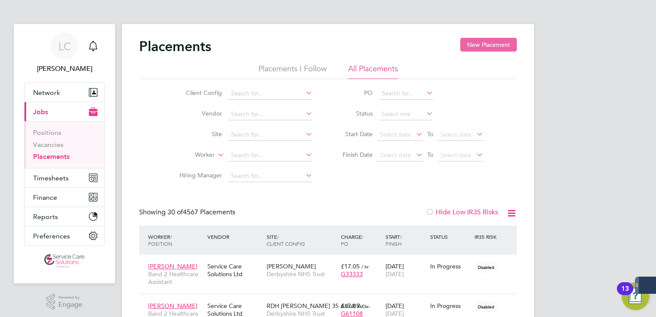
click at [484, 47] on button "New Placement" at bounding box center [488, 45] width 57 height 14
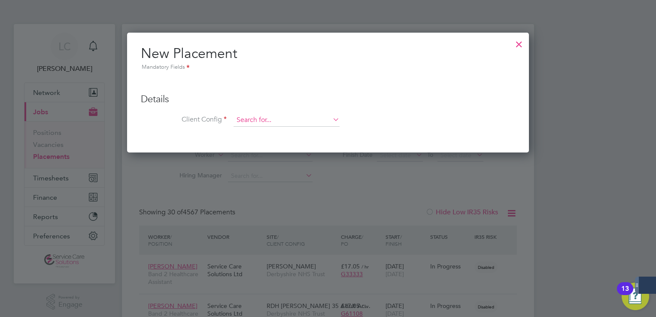
click at [265, 122] on input at bounding box center [287, 120] width 106 height 13
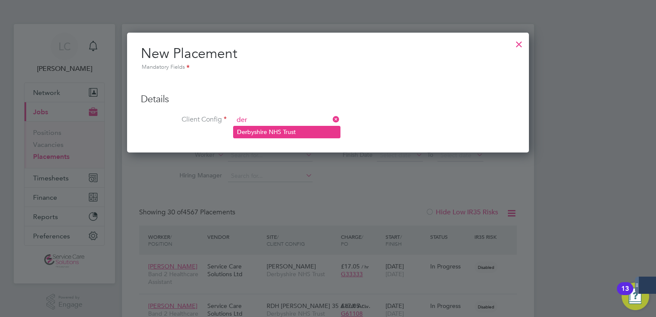
click at [261, 129] on li "Der byshire NHS Trust" at bounding box center [287, 132] width 106 height 12
type input "Derbyshire NHS Trust"
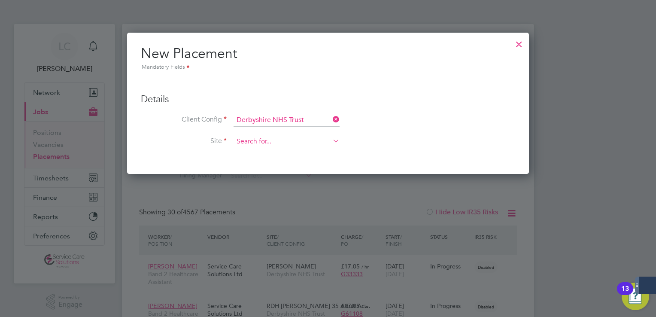
click at [289, 141] on input at bounding box center [287, 141] width 106 height 13
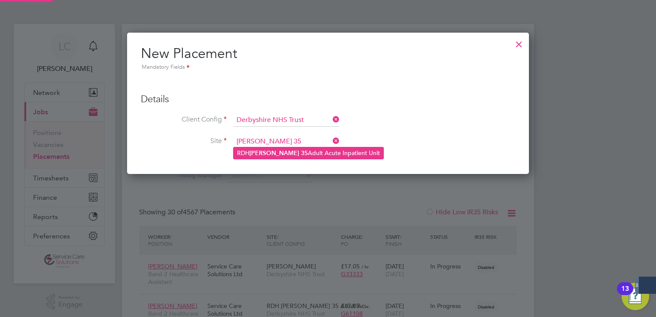
click at [301, 154] on b "35" at bounding box center [304, 152] width 7 height 7
type input "RDH [PERSON_NAME] 35 Adult Acute Inpatient Unit"
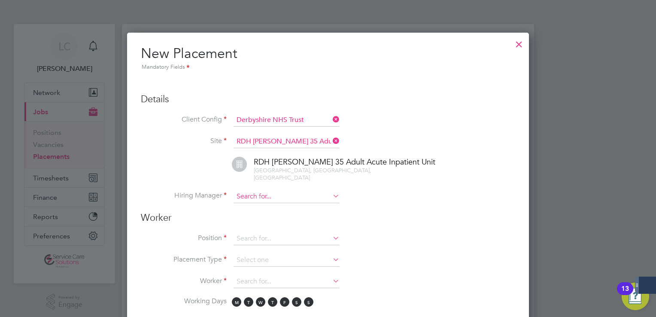
click at [259, 190] on input at bounding box center [287, 196] width 106 height 13
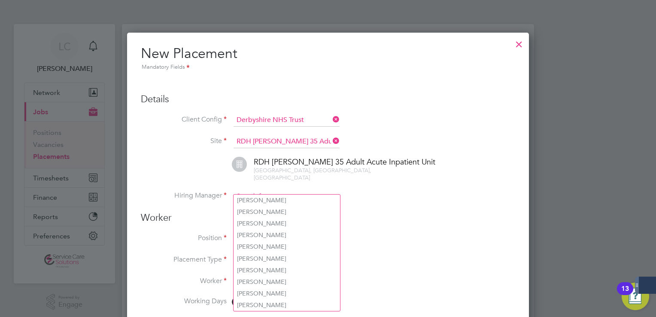
click at [250, 190] on input at bounding box center [287, 196] width 106 height 13
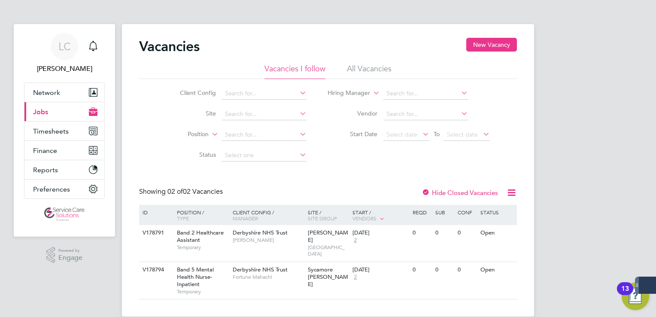
click at [43, 114] on span "Jobs" at bounding box center [40, 112] width 15 height 8
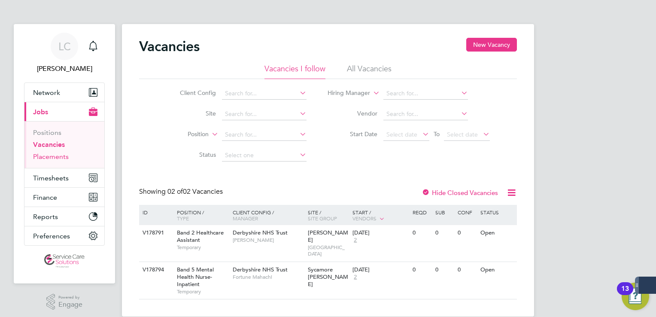
click at [48, 152] on link "Placements" at bounding box center [51, 156] width 36 height 8
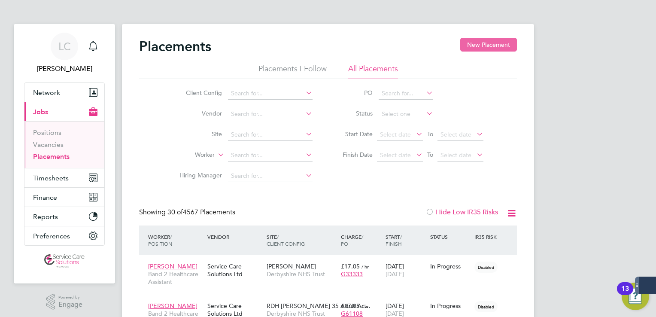
click at [488, 43] on button "New Placement" at bounding box center [488, 45] width 57 height 14
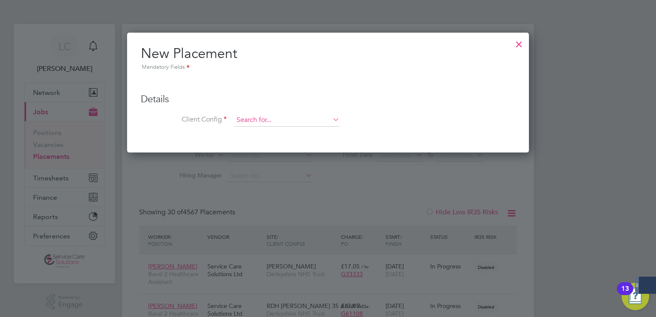
click at [259, 120] on input at bounding box center [287, 120] width 106 height 13
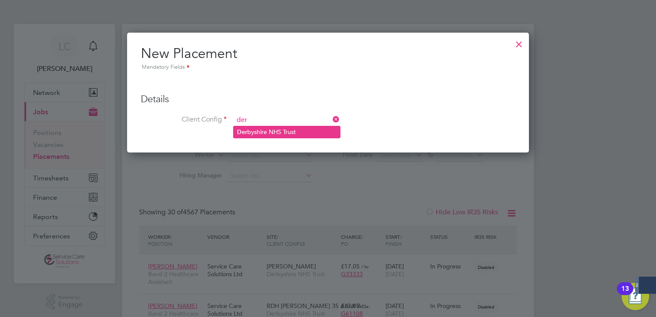
click at [266, 128] on li "Der byshire NHS Trust" at bounding box center [287, 132] width 106 height 12
type input "Derbyshire NHS Trust"
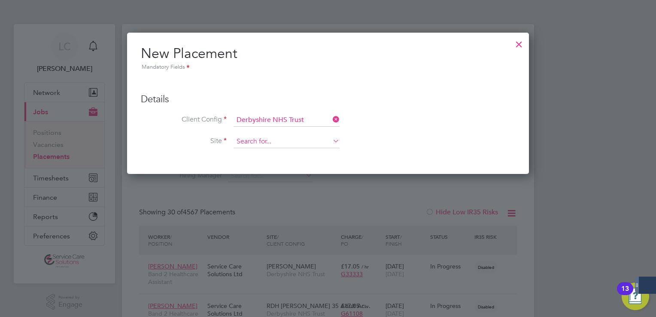
click at [265, 143] on input at bounding box center [287, 141] width 106 height 13
click at [301, 150] on b "35" at bounding box center [304, 152] width 7 height 7
type input "RDH [PERSON_NAME] 35 Adult Acute Inpatient Unit"
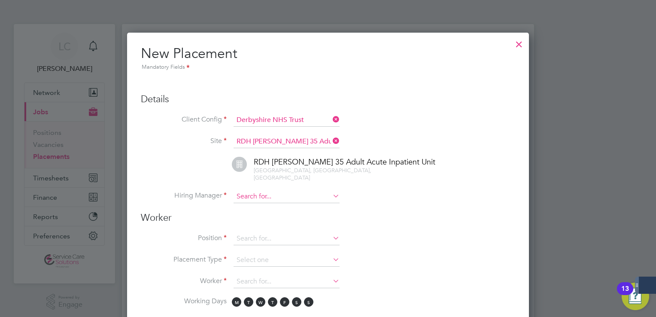
click at [271, 190] on input at bounding box center [287, 196] width 106 height 13
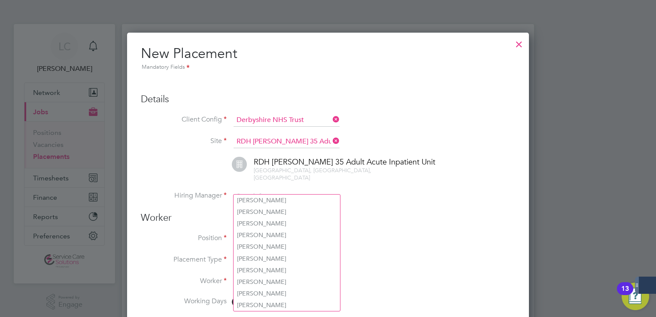
click at [522, 44] on div at bounding box center [518, 41] width 15 height 15
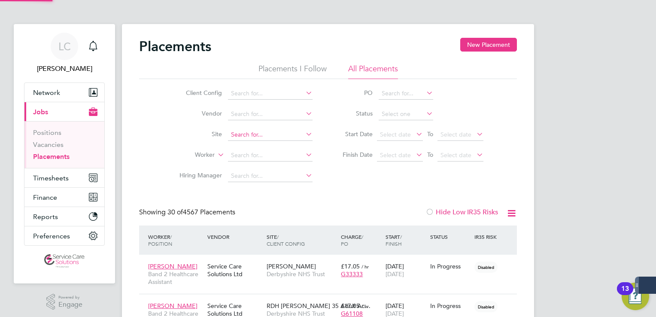
click at [235, 132] on input at bounding box center [270, 135] width 85 height 12
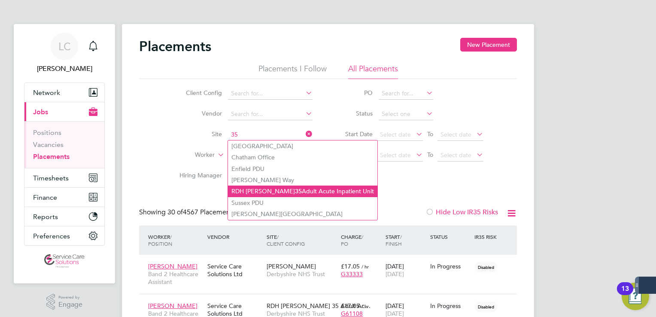
click at [295, 189] on b "35" at bounding box center [298, 191] width 7 height 7
type input "RDH [PERSON_NAME] 35 Adult Acute Inpatient Unit"
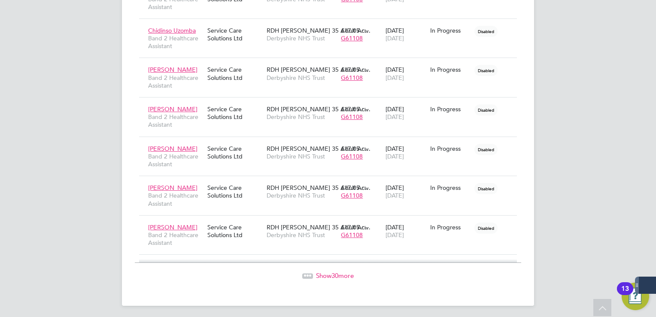
click at [326, 271] on span "Show 30 more" at bounding box center [335, 275] width 38 height 8
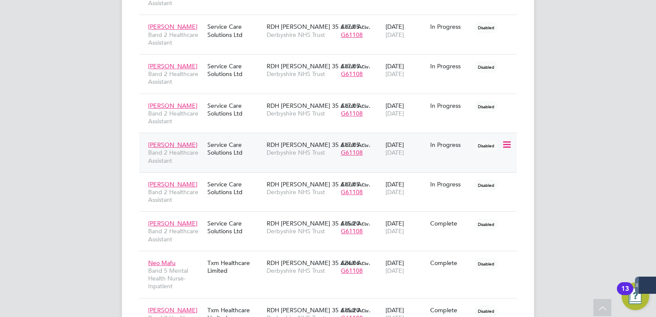
click at [349, 163] on div "Ochoniya Atawodi Band 2 Healthcare Assistant Service Care Solutions Ltd RDH War…" at bounding box center [328, 153] width 378 height 40
click at [269, 141] on span "RDH [PERSON_NAME] 35 Adult Ac…" at bounding box center [319, 145] width 104 height 8
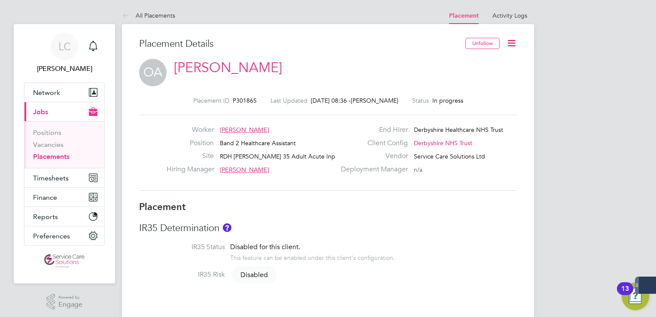
click at [62, 155] on link "Placements" at bounding box center [51, 156] width 36 height 8
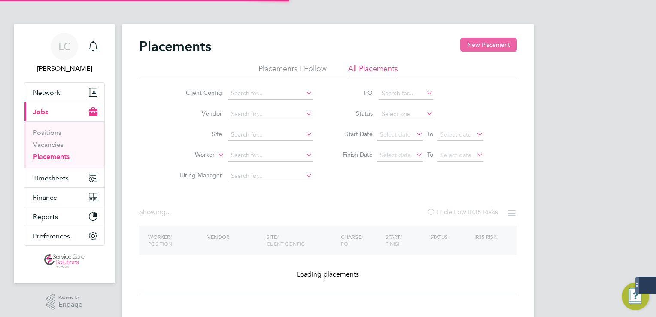
click at [468, 48] on button "New Placement" at bounding box center [488, 45] width 57 height 14
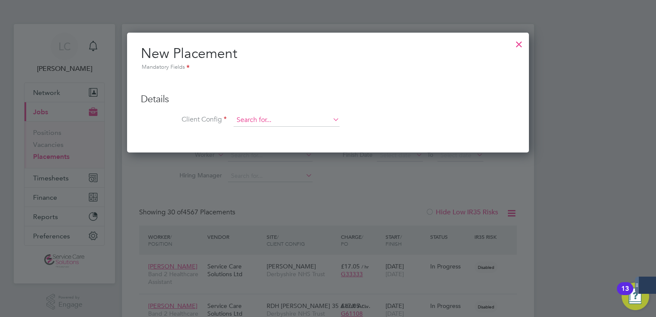
click at [273, 123] on input at bounding box center [287, 120] width 106 height 13
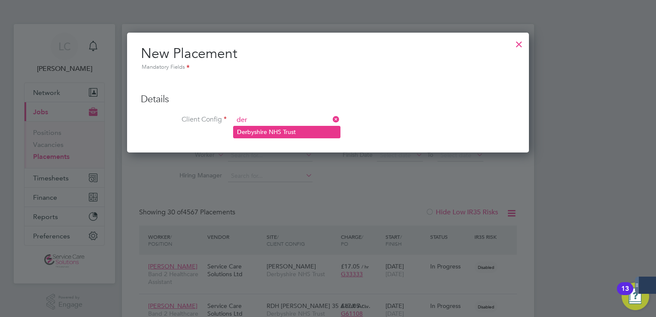
click at [271, 132] on li "Der byshire NHS Trust" at bounding box center [287, 132] width 106 height 12
type input "Derbyshire NHS Trust"
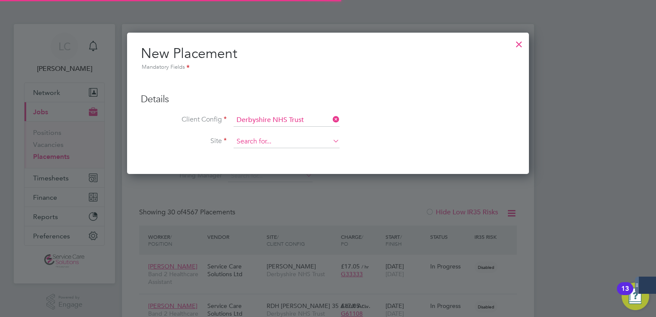
click at [276, 140] on input at bounding box center [287, 141] width 106 height 13
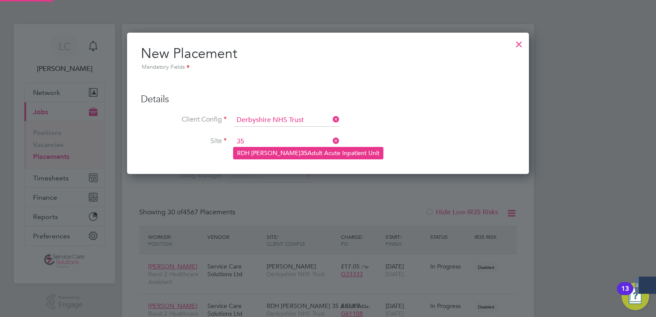
click at [276, 152] on li "RDH Ward 35 Adult Acute Inpatient Unit" at bounding box center [308, 153] width 149 height 12
type input "RDH Ward 35 Adult Acute Inpatient Unit"
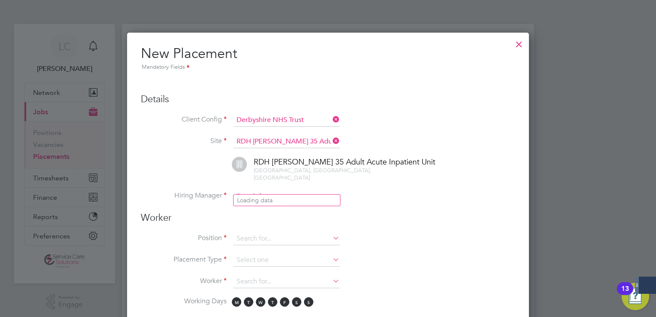
click at [262, 190] on input at bounding box center [287, 196] width 106 height 13
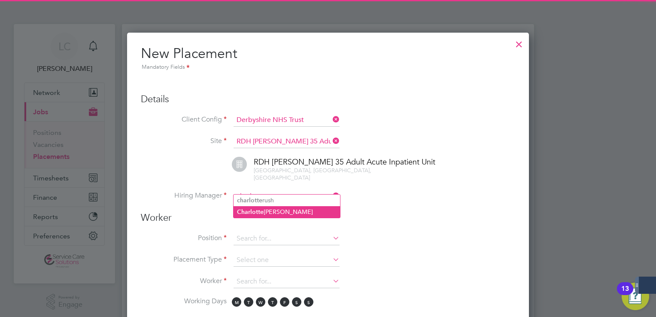
click at [295, 209] on li "Charlotte Turner" at bounding box center [287, 212] width 106 height 12
type input "Charlotte Turner"
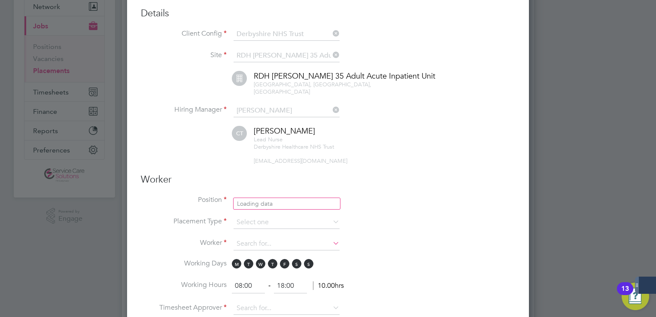
click at [283, 195] on input at bounding box center [287, 201] width 106 height 13
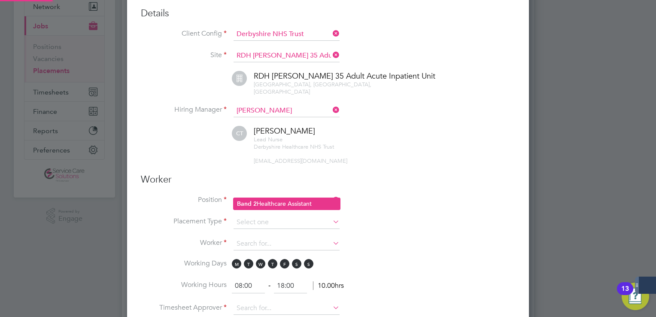
click at [277, 202] on li "Band 2 Healthcare Assistant" at bounding box center [287, 204] width 106 height 12
type input "Band 2 Healthcare Assistant"
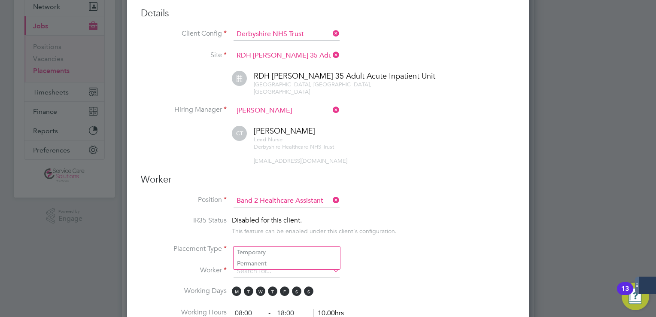
click at [269, 243] on input at bounding box center [287, 249] width 106 height 13
click at [272, 249] on li "Temporary" at bounding box center [287, 251] width 106 height 11
type input "Temporary"
click at [271, 265] on input at bounding box center [287, 271] width 106 height 13
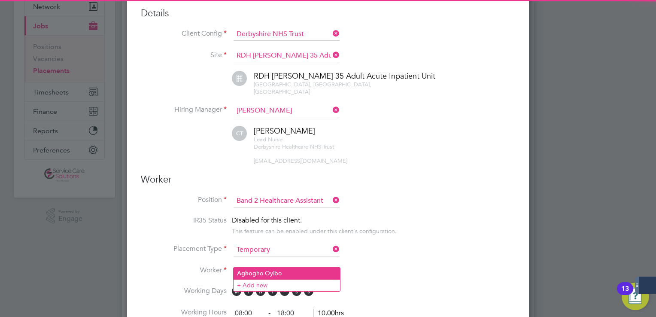
click at [283, 271] on li "Agho gho Oyibo" at bounding box center [287, 274] width 106 height 12
type input "[PERSON_NAME]"
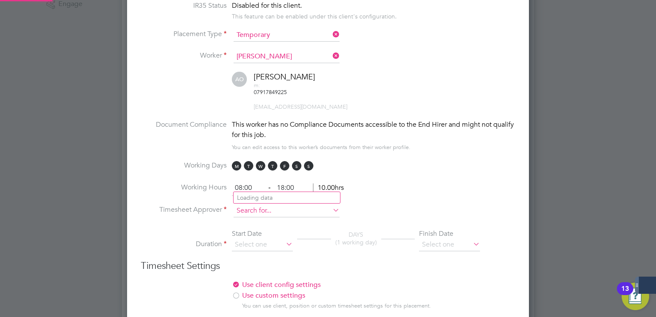
click at [294, 204] on input at bounding box center [287, 210] width 106 height 13
drag, startPoint x: 295, startPoint y: 209, endPoint x: 435, endPoint y: 147, distance: 153.0
click at [295, 209] on li "Charlott e Turner" at bounding box center [289, 210] width 111 height 12
type input "Charlotte Turner"
click at [273, 238] on input at bounding box center [262, 244] width 61 height 13
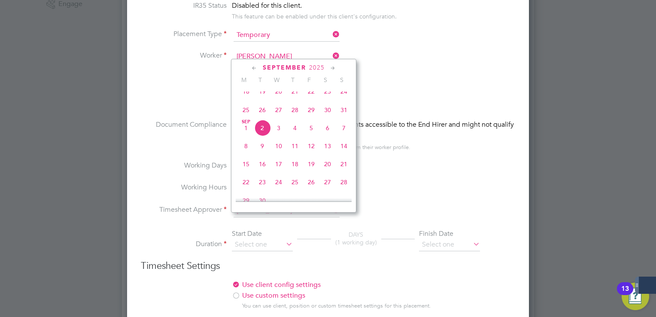
click at [246, 116] on span "25" at bounding box center [246, 110] width 16 height 16
type input "[DATE]"
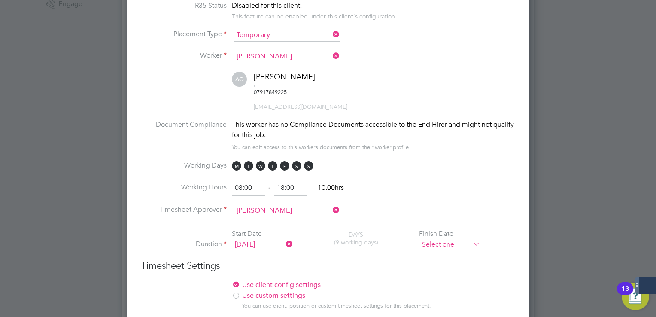
click at [435, 238] on input at bounding box center [449, 244] width 61 height 13
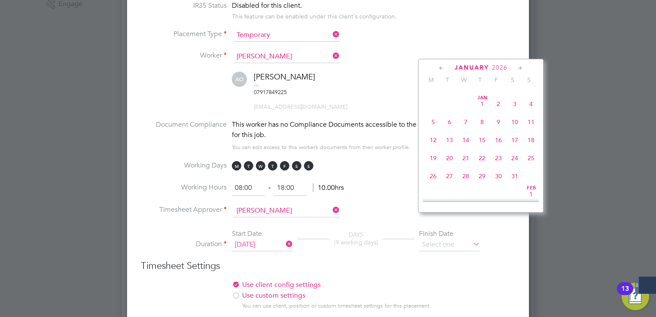
click at [462, 94] on span "31" at bounding box center [466, 85] width 16 height 16
type input "[DATE]"
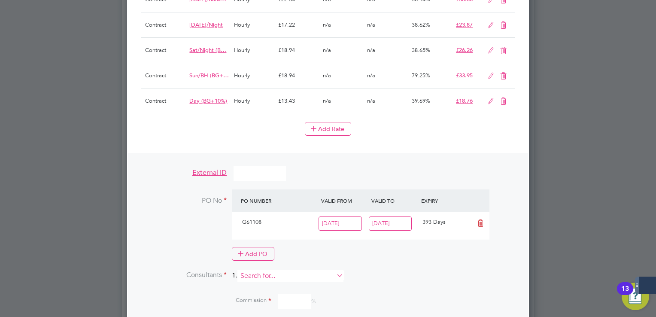
click at [269, 270] on input at bounding box center [290, 276] width 106 height 12
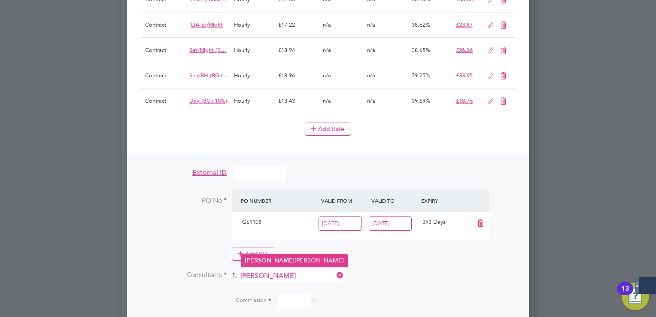
click at [279, 260] on li "[PERSON_NAME] [PERSON_NAME]" at bounding box center [294, 261] width 106 height 12
type input "[PERSON_NAME]"
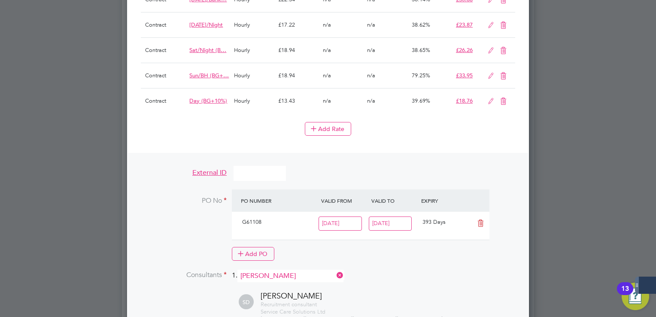
type input "100"
click at [472, 247] on div "Add PO" at bounding box center [361, 254] width 258 height 14
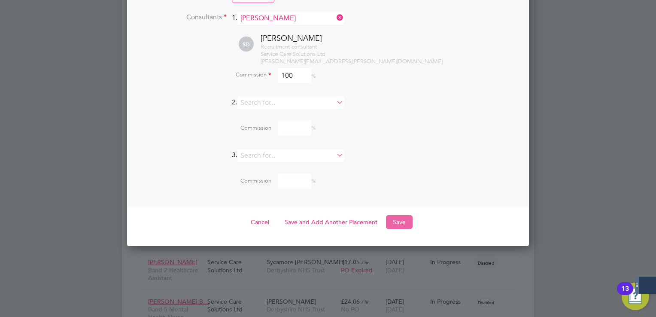
click at [408, 215] on button "Save" at bounding box center [399, 222] width 27 height 14
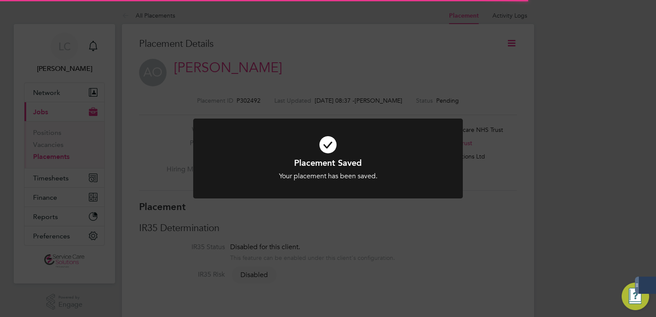
click at [508, 51] on div "Placement Saved Your placement has been saved. Cancel Okay" at bounding box center [328, 158] width 656 height 317
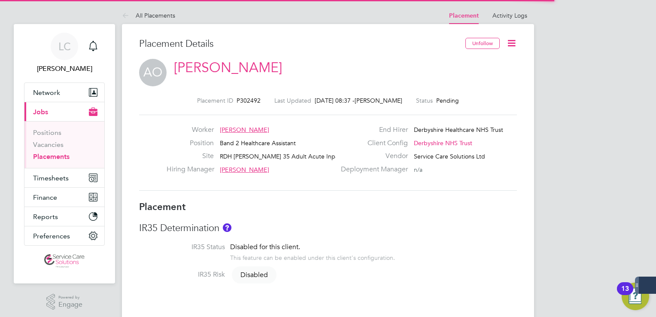
click at [512, 43] on icon at bounding box center [511, 43] width 11 height 11
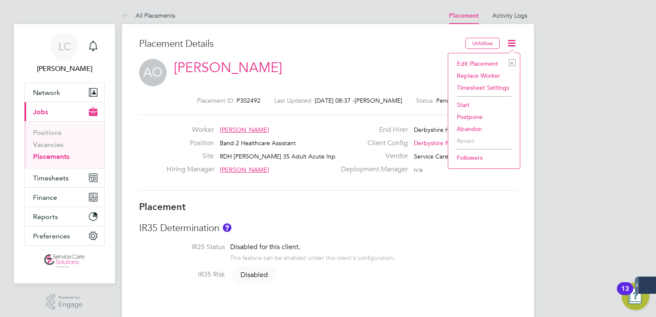
click at [474, 102] on li "Start" at bounding box center [484, 105] width 63 height 12
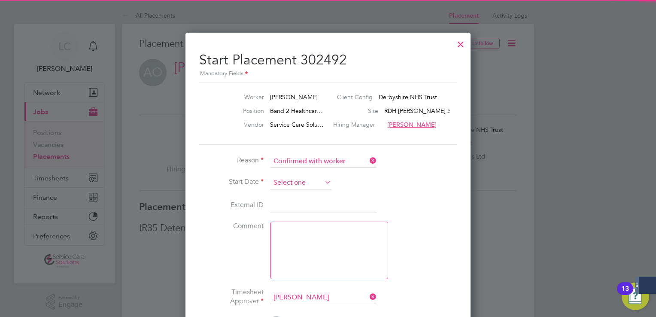
click at [306, 183] on input at bounding box center [301, 182] width 61 height 13
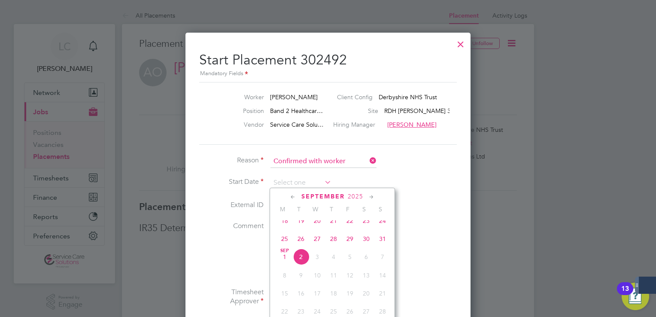
click at [283, 241] on span "25" at bounding box center [285, 239] width 16 height 16
type input "[DATE]"
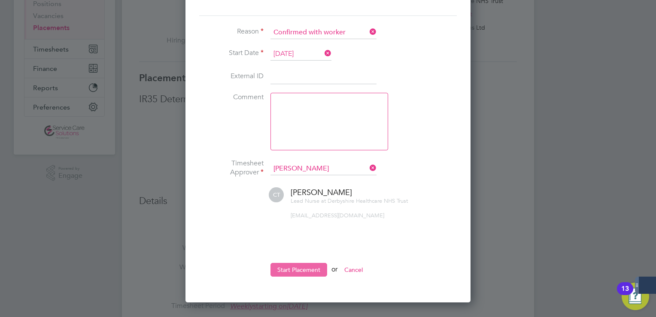
click at [300, 266] on button "Start Placement" at bounding box center [299, 270] width 57 height 14
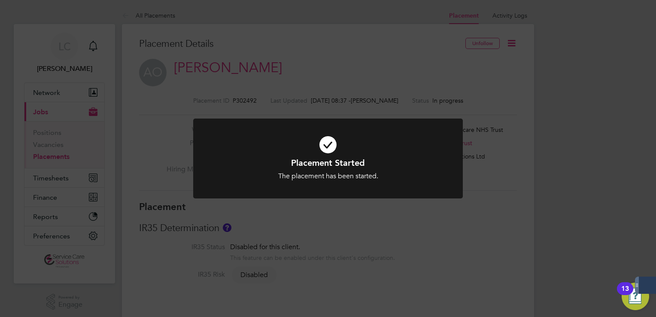
click at [60, 156] on div "Placement Started The placement has been started. Cancel Okay" at bounding box center [328, 158] width 656 height 317
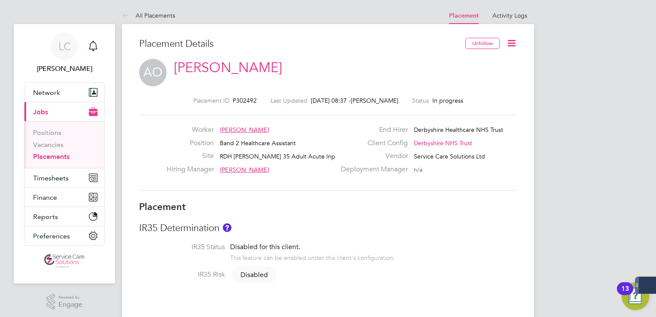
click at [50, 155] on link "Placements" at bounding box center [51, 156] width 36 height 8
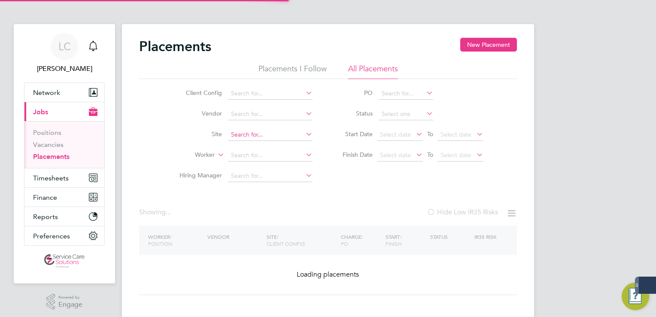
click at [240, 135] on input at bounding box center [270, 135] width 85 height 12
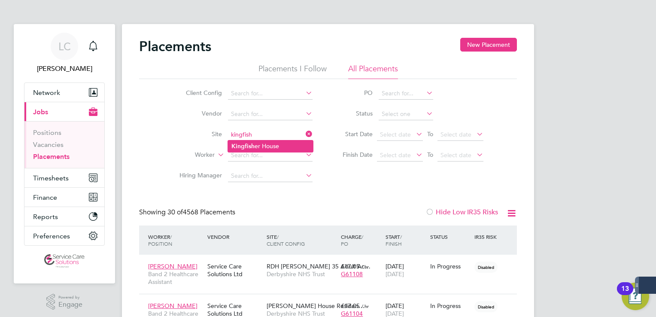
click at [257, 144] on li "Kingfish er House" at bounding box center [270, 146] width 85 height 12
type input "[GEOGRAPHIC_DATA]"
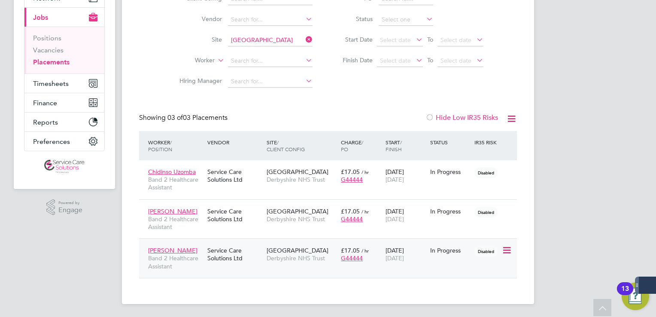
click at [239, 255] on div "Service Care Solutions Ltd" at bounding box center [234, 254] width 59 height 24
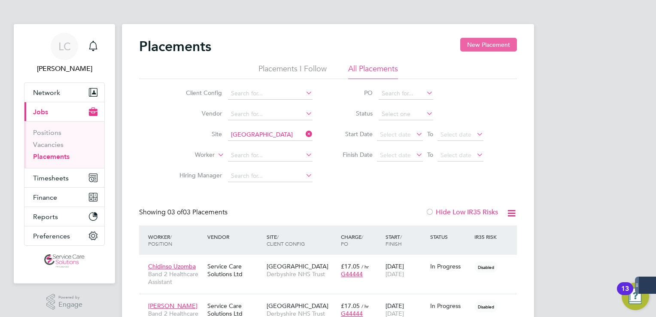
click at [478, 42] on button "New Placement" at bounding box center [488, 45] width 57 height 14
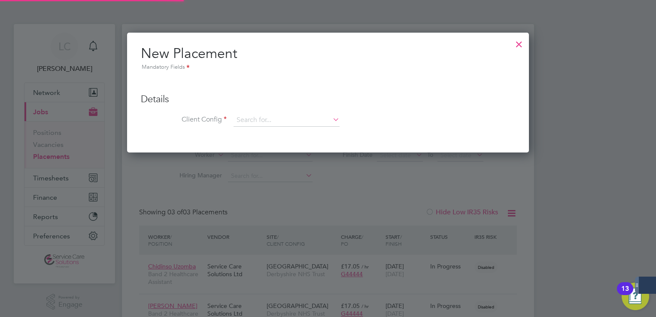
scroll to position [120, 402]
click at [251, 123] on input at bounding box center [287, 120] width 106 height 13
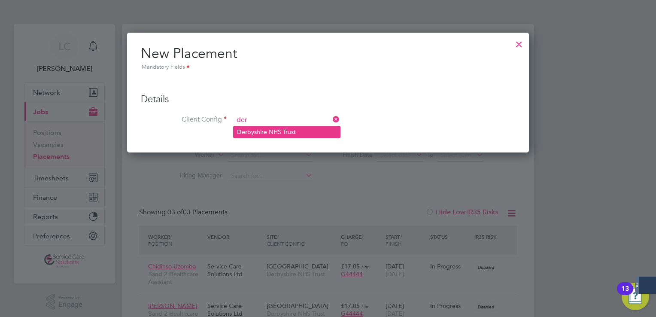
click at [262, 133] on li "Der byshire NHS Trust" at bounding box center [287, 132] width 106 height 12
type input "Derbyshire NHS Trust"
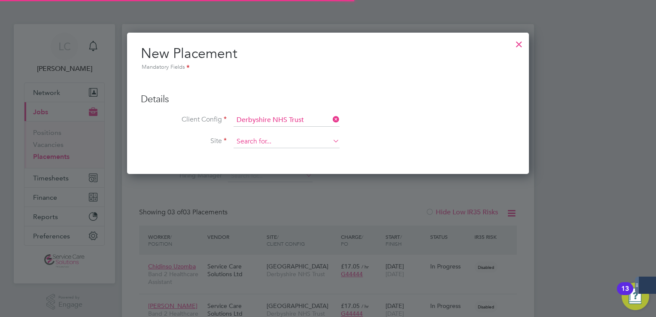
scroll to position [141, 402]
click at [268, 139] on input at bounding box center [287, 141] width 106 height 13
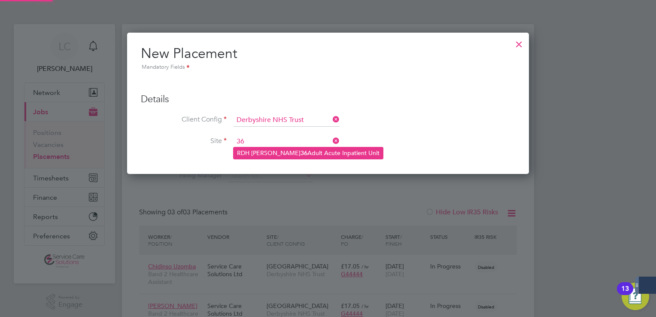
click at [301, 153] on b "36" at bounding box center [304, 152] width 7 height 7
type input "RDH [PERSON_NAME] 36 Adult Acute Inpatient Unit"
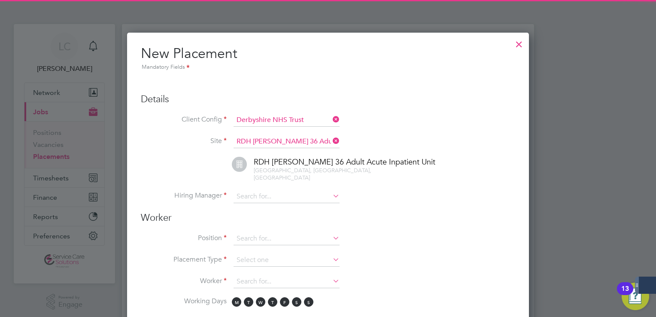
scroll to position [905, 402]
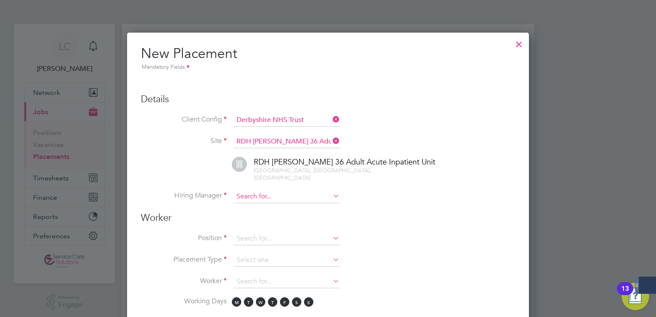
click at [261, 190] on input at bounding box center [287, 196] width 106 height 13
drag, startPoint x: 275, startPoint y: 198, endPoint x: 312, endPoint y: 179, distance: 41.9
click at [276, 198] on li "[PERSON_NAME]" at bounding box center [287, 201] width 106 height 12
type input "[PERSON_NAME]"
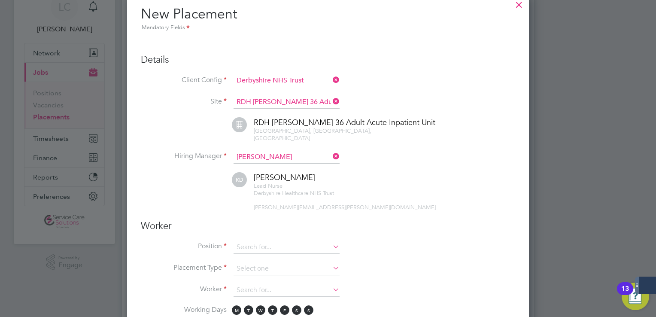
scroll to position [86, 0]
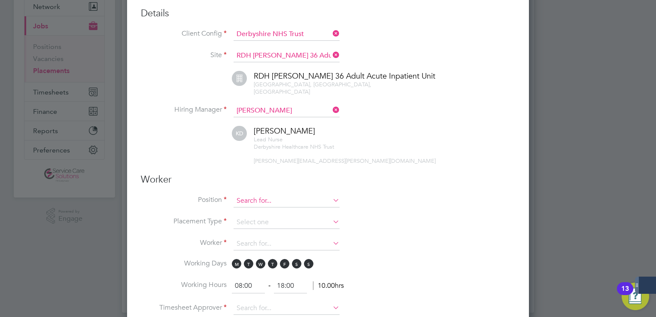
click at [262, 195] on input at bounding box center [287, 201] width 106 height 13
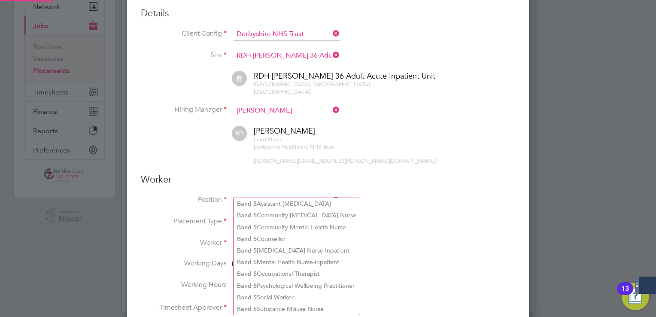
type input "band 5"
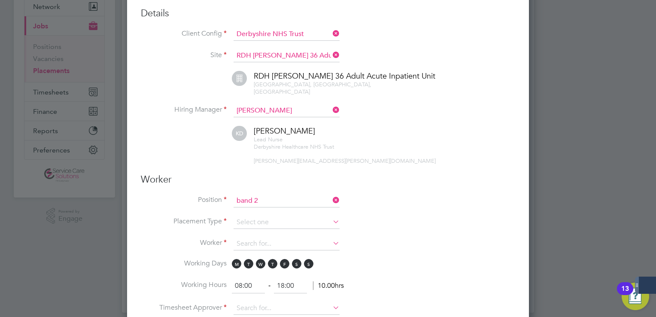
type input "band 2"
click at [331, 194] on icon at bounding box center [331, 200] width 0 height 12
click at [277, 195] on input at bounding box center [287, 201] width 106 height 13
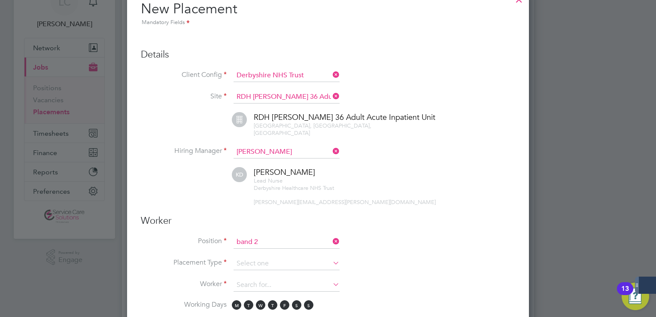
scroll to position [0, 0]
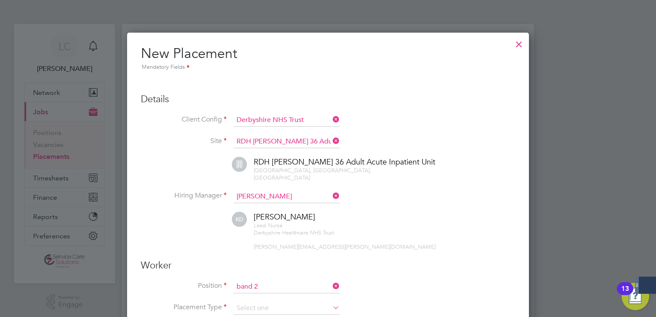
type input "band 2"
click at [518, 42] on div at bounding box center [518, 41] width 15 height 15
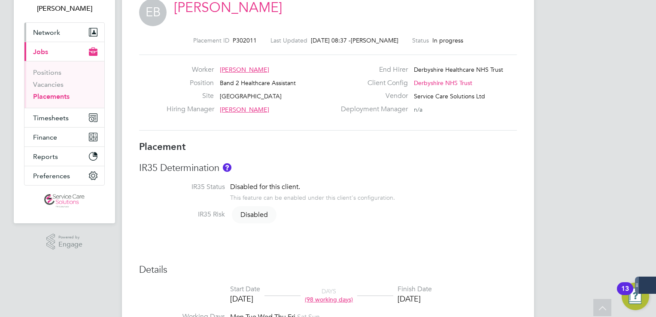
click at [64, 93] on link "Placements" at bounding box center [51, 96] width 36 height 8
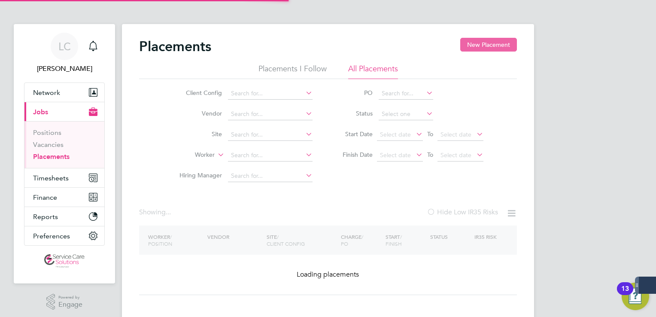
click at [492, 46] on button "New Placement" at bounding box center [488, 45] width 57 height 14
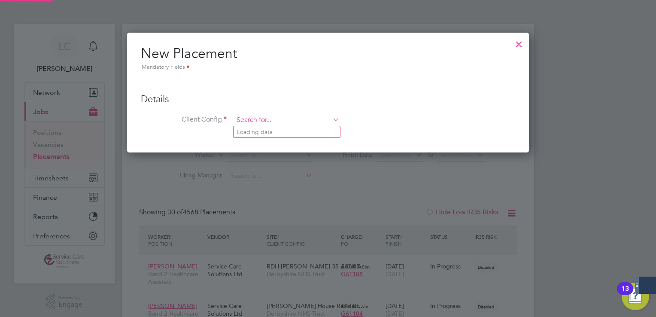
click at [246, 124] on input at bounding box center [287, 120] width 106 height 13
click at [261, 133] on li "Der byshire NHS Trust" at bounding box center [287, 132] width 106 height 12
type input "Derbyshire NHS Trust"
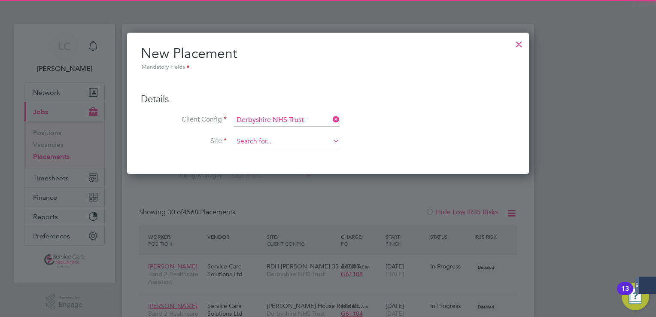
click at [258, 142] on input at bounding box center [287, 141] width 106 height 13
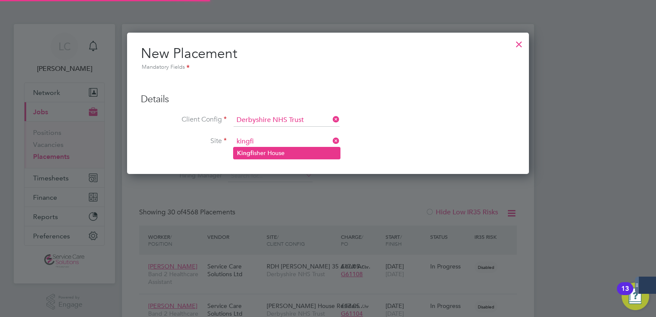
click at [258, 151] on li "Kingfi sher House" at bounding box center [287, 153] width 106 height 12
type input "[GEOGRAPHIC_DATA]"
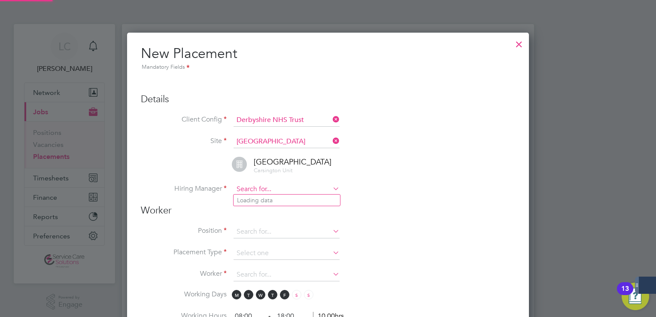
click at [271, 187] on input at bounding box center [287, 189] width 106 height 13
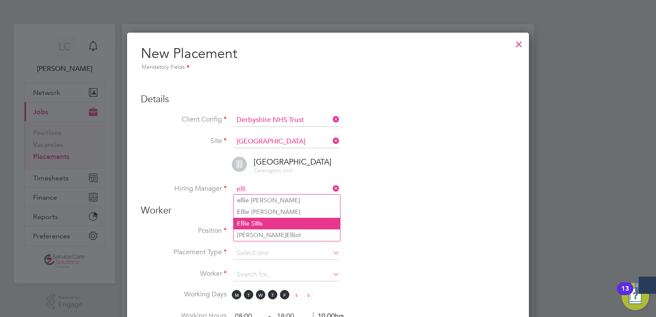
click at [275, 224] on li "[PERSON_NAME]" at bounding box center [287, 224] width 106 height 12
type input "[PERSON_NAME]"
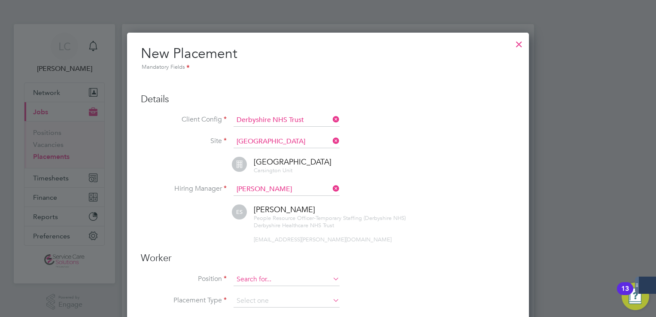
click at [256, 278] on input at bounding box center [287, 279] width 106 height 13
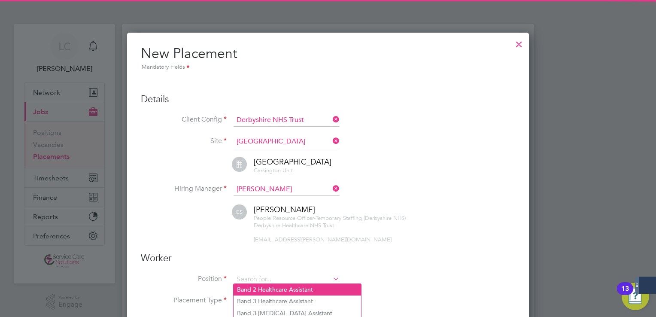
click at [269, 287] on li "Band 2 Healthcare Assistant" at bounding box center [298, 290] width 128 height 12
type input "Band 2 Healthcare Assistant"
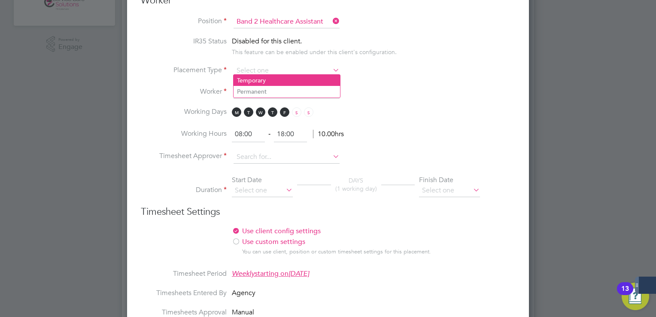
click at [275, 80] on li "Temporary" at bounding box center [287, 80] width 106 height 11
type input "Temporary"
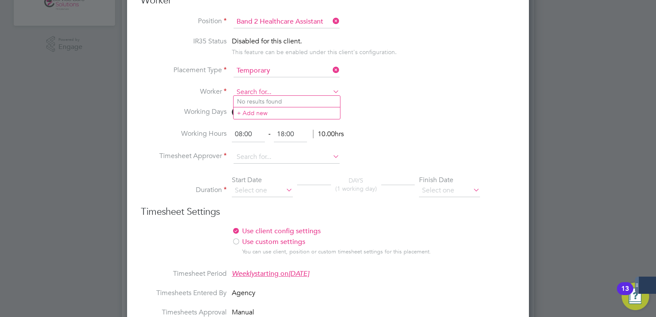
click at [274, 91] on input at bounding box center [287, 92] width 106 height 13
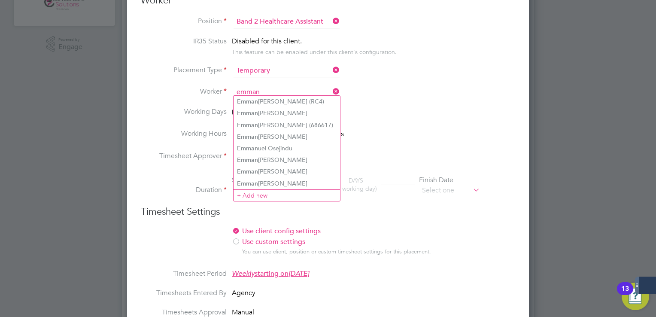
type input "emman"
click at [287, 173] on li "[PERSON_NAME]" at bounding box center [287, 172] width 106 height 12
type input "[PERSON_NAME]"
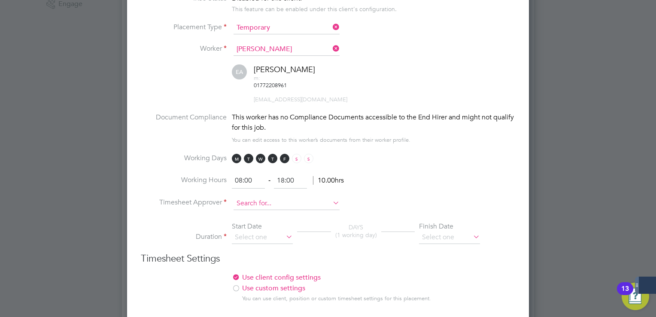
click at [283, 197] on input at bounding box center [287, 203] width 106 height 13
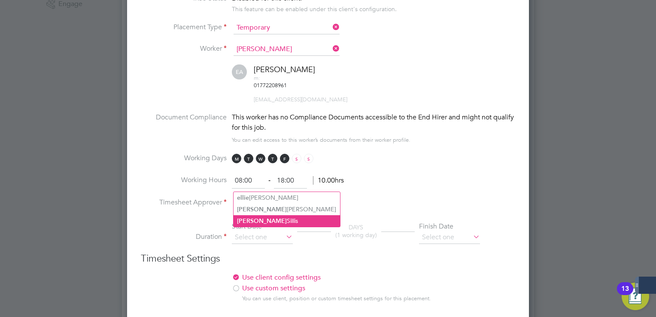
click at [272, 221] on li "[PERSON_NAME]" at bounding box center [287, 221] width 106 height 12
type input "[PERSON_NAME]"
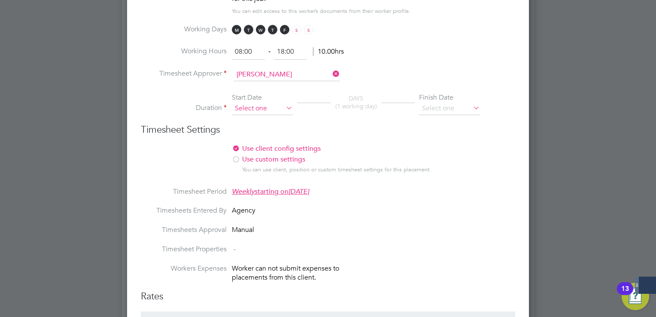
click at [246, 102] on input at bounding box center [262, 108] width 61 height 13
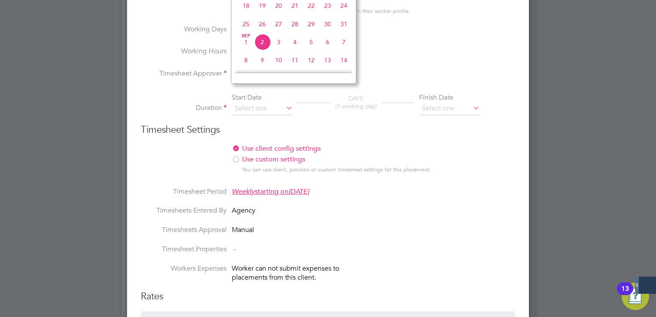
click at [248, 28] on span "25" at bounding box center [246, 24] width 16 height 16
type input "[DATE]"
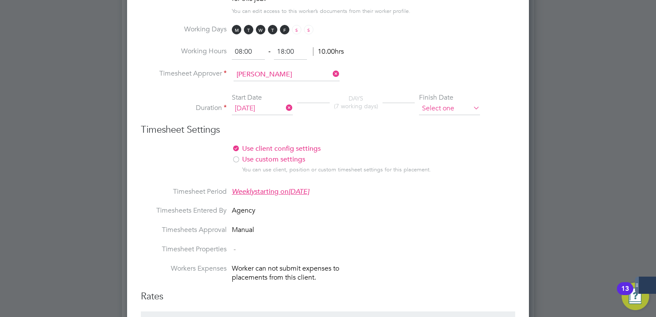
click at [440, 102] on input at bounding box center [449, 108] width 61 height 13
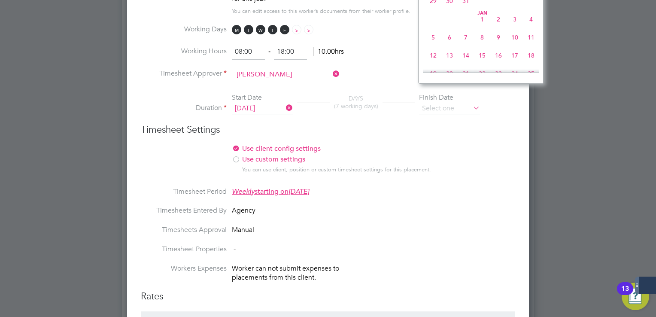
click at [468, 9] on span "31" at bounding box center [466, 1] width 16 height 16
type input "[DATE]"
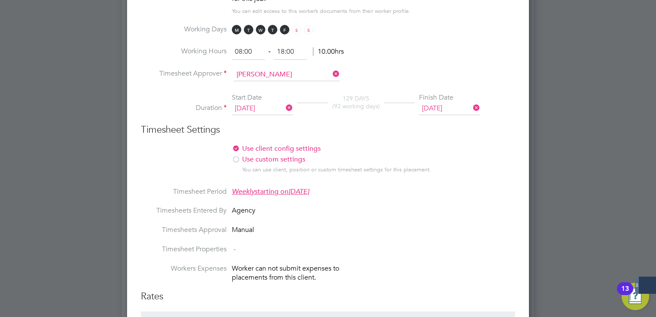
click at [486, 144] on li "Use client config settings Use position settings Use custom settings You can us…" at bounding box center [328, 165] width 374 height 43
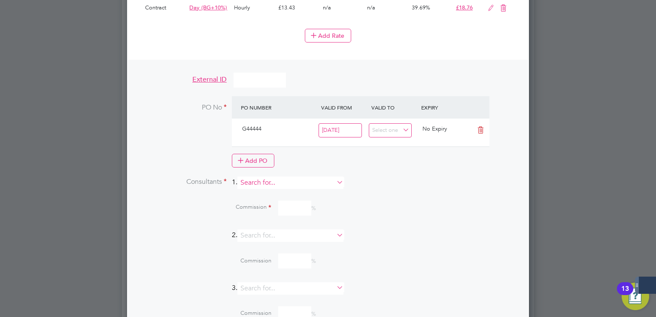
click at [283, 176] on input at bounding box center [290, 182] width 106 height 12
click at [270, 176] on li "[PERSON_NAME] [PERSON_NAME]" at bounding box center [294, 175] width 106 height 12
type input "[PERSON_NAME]"
click at [292, 233] on input at bounding box center [294, 240] width 33 height 15
type input "100"
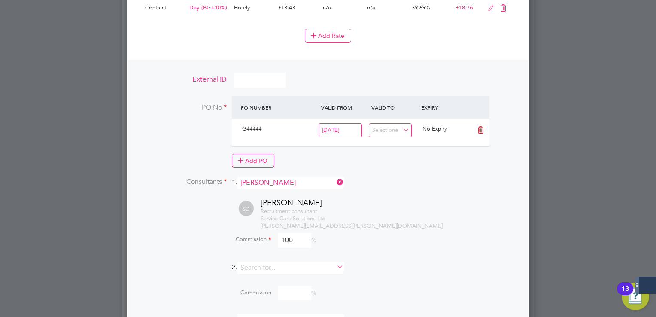
click at [408, 177] on li "Consultants 1. [PERSON_NAME]" at bounding box center [328, 186] width 374 height 21
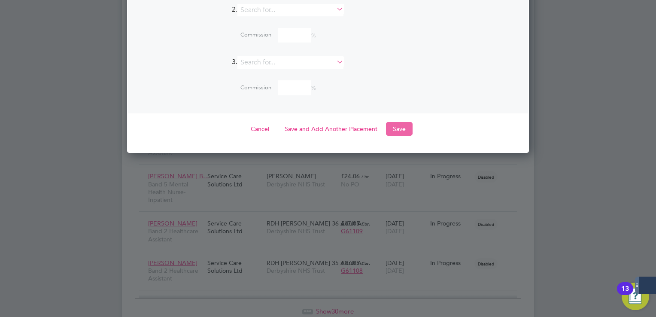
click at [398, 122] on button "Save" at bounding box center [399, 129] width 27 height 14
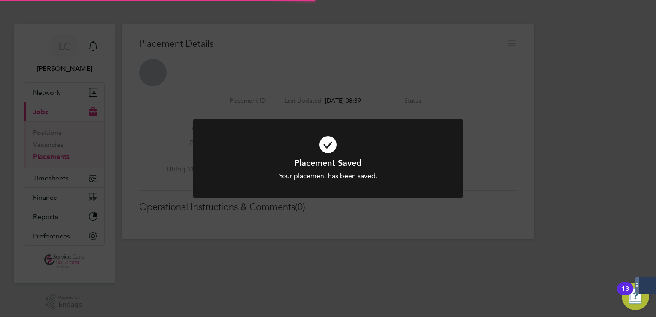
click at [476, 72] on div "Placement Saved Your placement has been saved. Cancel Okay" at bounding box center [328, 158] width 656 height 317
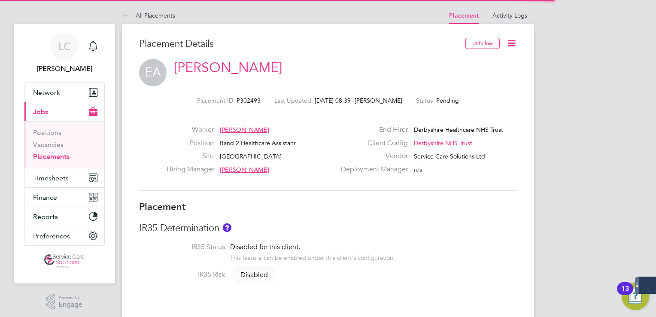
click at [511, 41] on icon at bounding box center [511, 43] width 11 height 11
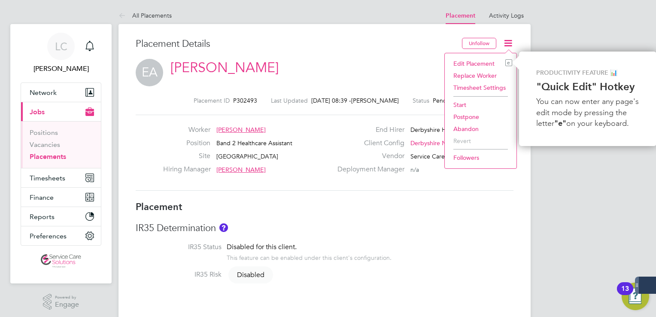
click at [477, 100] on li "Start" at bounding box center [480, 105] width 63 height 12
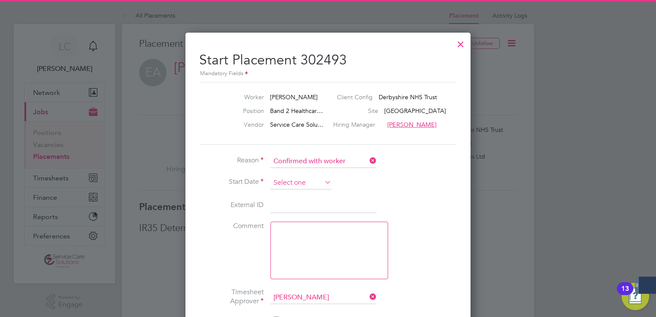
click at [301, 181] on input at bounding box center [301, 182] width 61 height 13
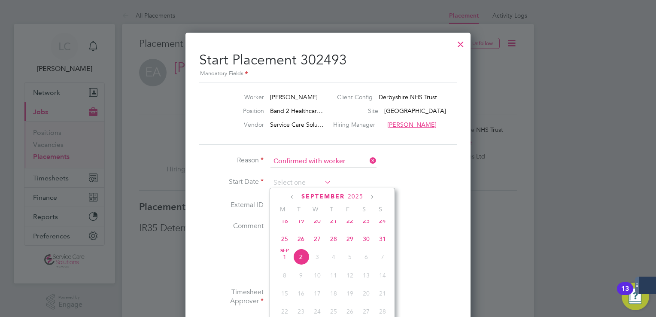
click at [290, 242] on span "25" at bounding box center [285, 239] width 16 height 16
type input "[DATE]"
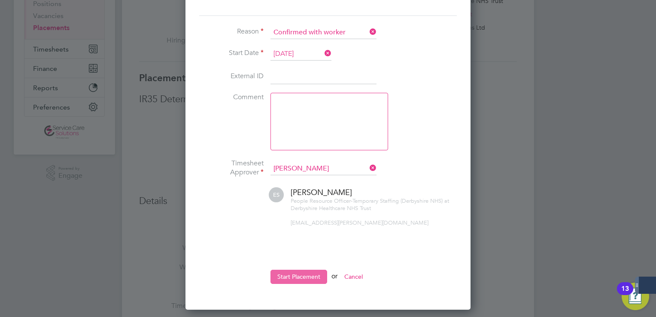
click at [308, 271] on button "Start Placement" at bounding box center [299, 277] width 57 height 14
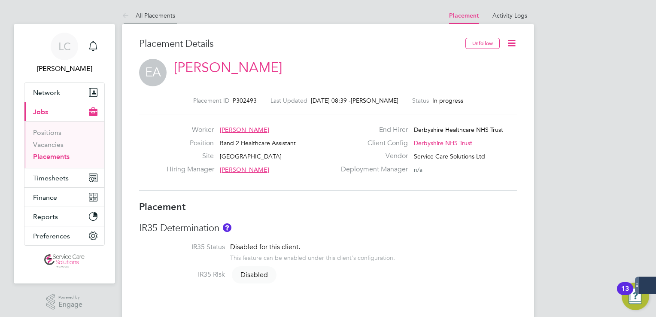
click at [129, 15] on icon at bounding box center [127, 16] width 11 height 11
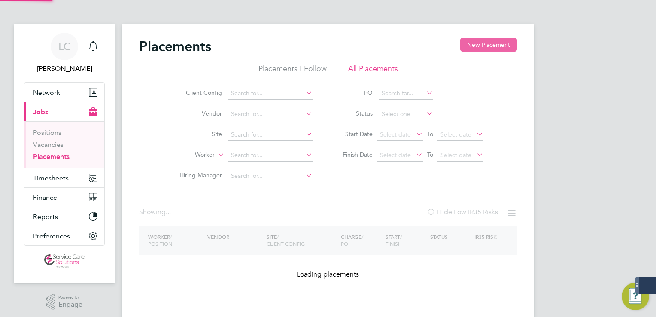
click at [498, 45] on button "New Placement" at bounding box center [488, 45] width 57 height 14
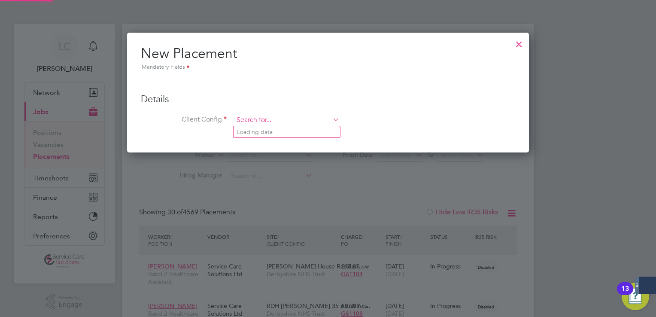
click at [264, 118] on input at bounding box center [287, 120] width 106 height 13
type input "der"
click at [523, 41] on div at bounding box center [518, 41] width 15 height 15
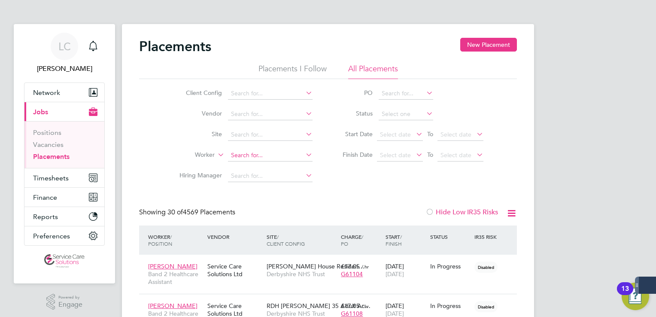
click at [252, 158] on input at bounding box center [270, 155] width 85 height 12
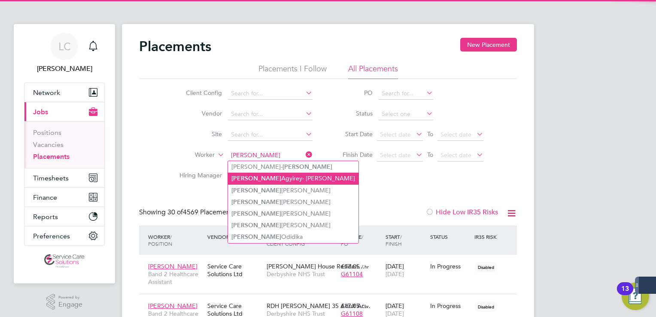
click at [282, 175] on li "[PERSON_NAME] Agyirey- [PERSON_NAME]" at bounding box center [293, 179] width 131 height 12
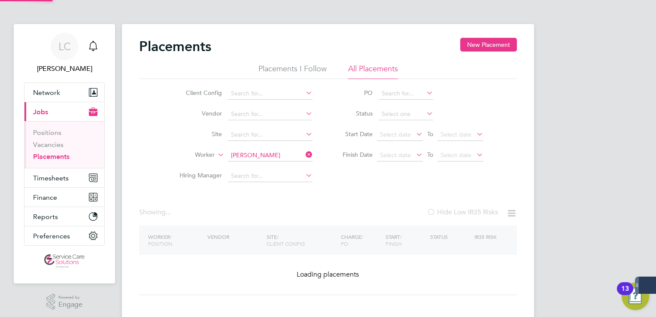
type input "[PERSON_NAME] Agyirey- [PERSON_NAME]"
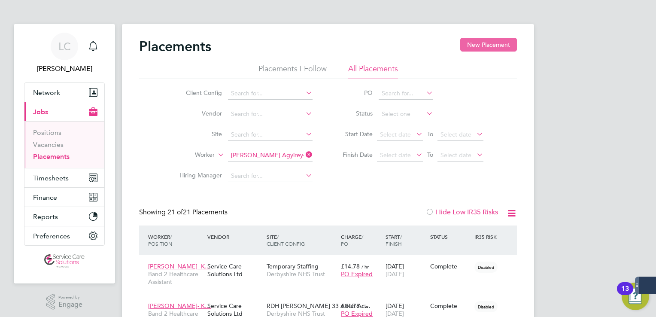
click at [488, 43] on button "New Placement" at bounding box center [488, 45] width 57 height 14
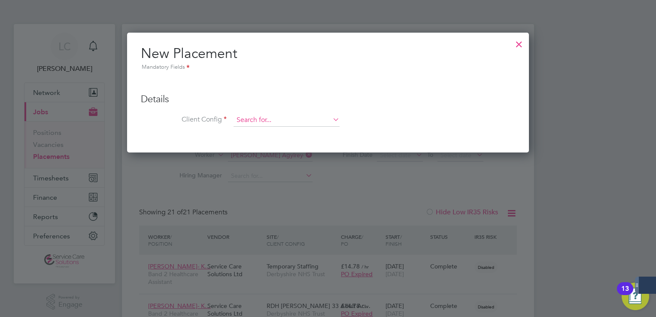
click at [261, 114] on input at bounding box center [287, 120] width 106 height 13
click at [265, 130] on li "Der byshire NHS Trust" at bounding box center [287, 132] width 106 height 12
type input "Derbyshire NHS Trust"
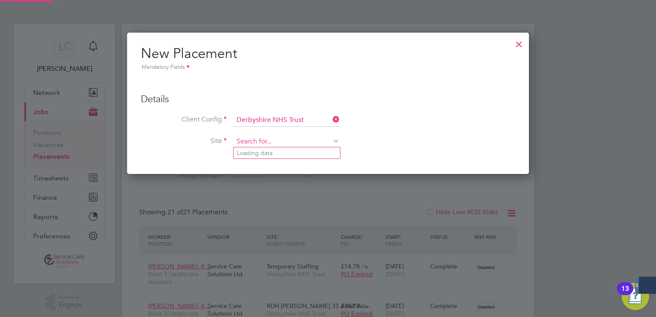
click at [256, 142] on input at bounding box center [287, 141] width 106 height 13
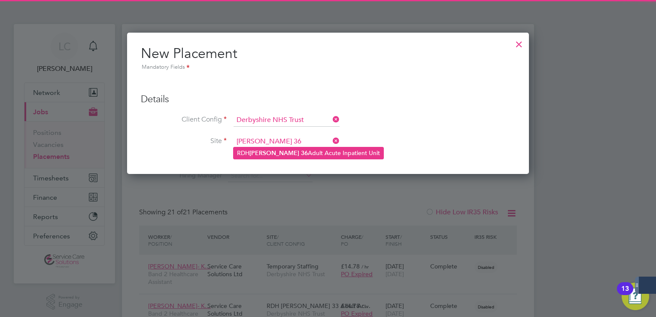
click at [301, 150] on b "36" at bounding box center [304, 152] width 7 height 7
type input "RDH [PERSON_NAME] 36 Adult Acute Inpatient Unit"
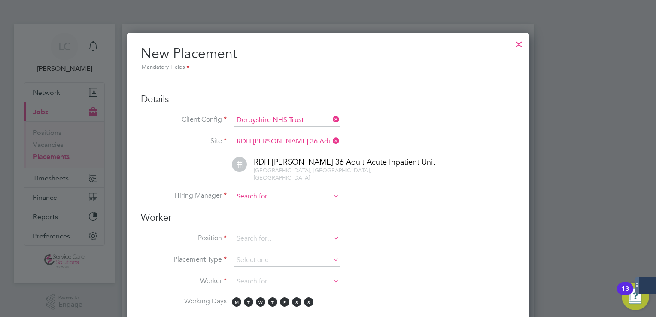
click at [256, 190] on input at bounding box center [287, 196] width 106 height 13
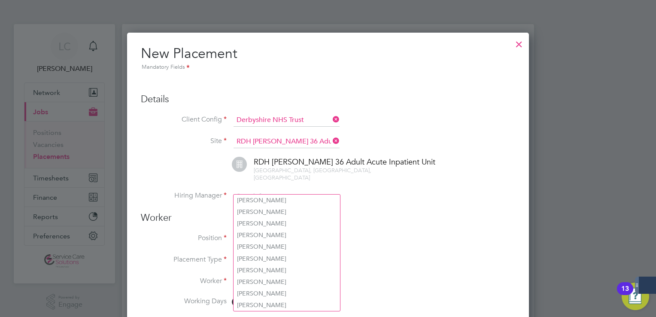
click at [518, 45] on div at bounding box center [518, 41] width 15 height 15
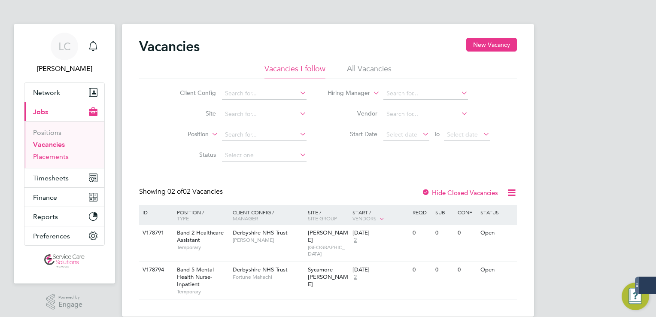
drag, startPoint x: 67, startPoint y: 157, endPoint x: 91, endPoint y: 153, distance: 24.3
click at [67, 157] on link "Placements" at bounding box center [51, 156] width 36 height 8
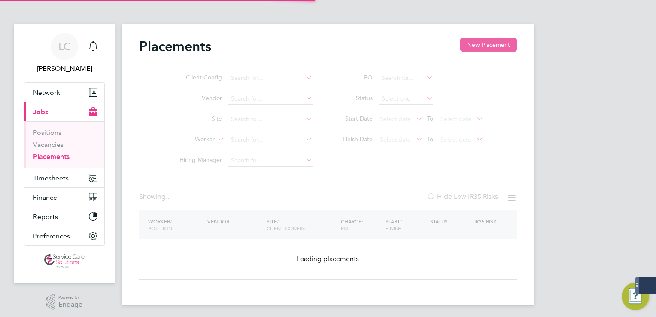
click at [510, 47] on button "New Placement" at bounding box center [488, 45] width 57 height 14
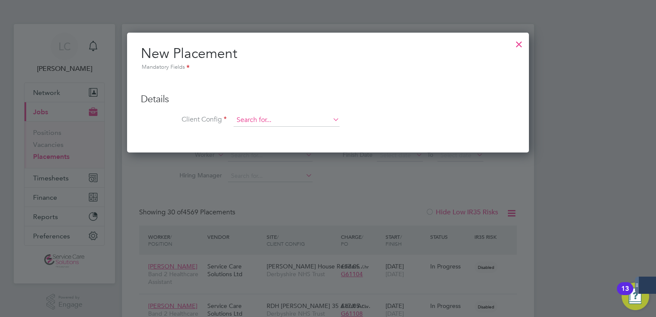
click at [251, 122] on input at bounding box center [287, 120] width 106 height 13
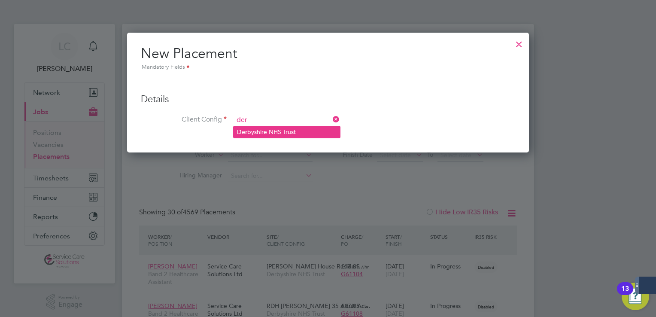
click at [267, 131] on li "Der byshire NHS Trust" at bounding box center [287, 132] width 106 height 12
type input "Derbyshire NHS Trust"
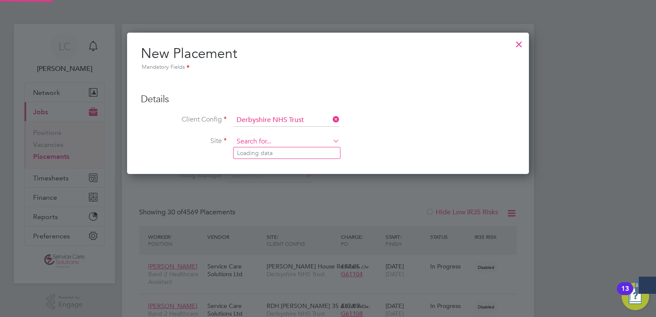
click at [271, 138] on input at bounding box center [287, 141] width 106 height 13
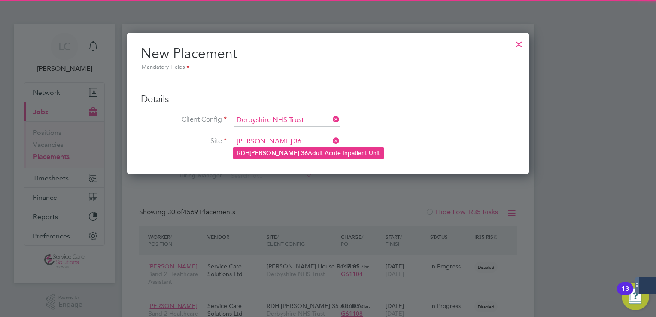
click at [301, 155] on li "RDH [PERSON_NAME] 36 Adult Acute Inpatient Unit" at bounding box center [309, 153] width 150 height 12
type input "RDH [PERSON_NAME] 36 Adult Acute Inpatient Unit"
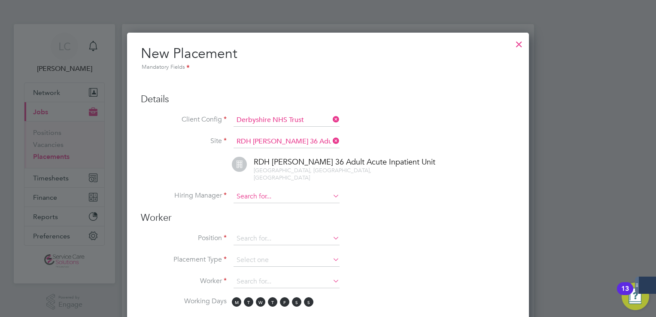
click at [259, 190] on input at bounding box center [287, 196] width 106 height 13
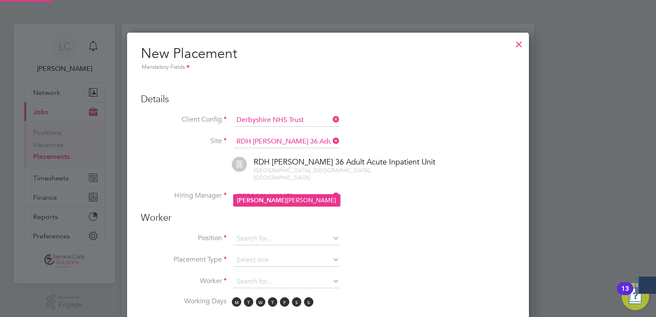
click at [264, 199] on li "[PERSON_NAME]" at bounding box center [287, 201] width 106 height 12
type input "[PERSON_NAME]"
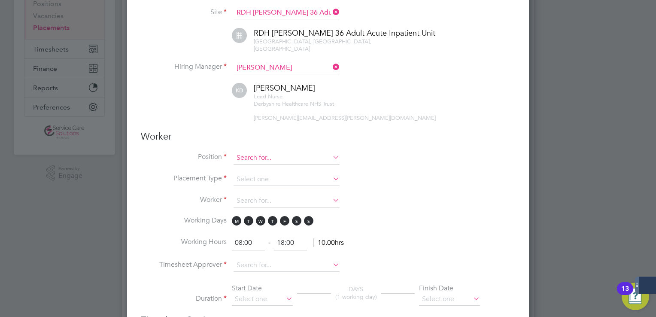
click at [260, 152] on input at bounding box center [287, 158] width 106 height 13
click at [280, 158] on li "Band 2 Healthcare Assistant" at bounding box center [287, 161] width 106 height 12
type input "Band 2 Healthcare Assistant"
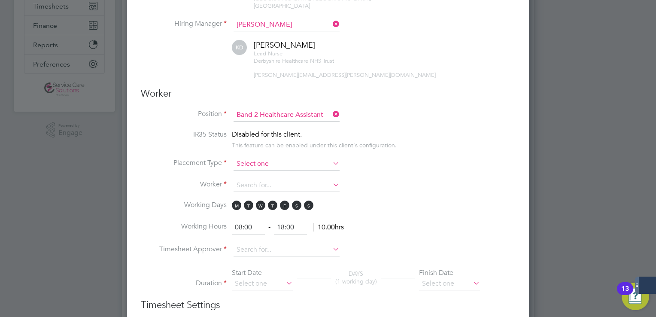
click at [250, 158] on input at bounding box center [287, 164] width 106 height 13
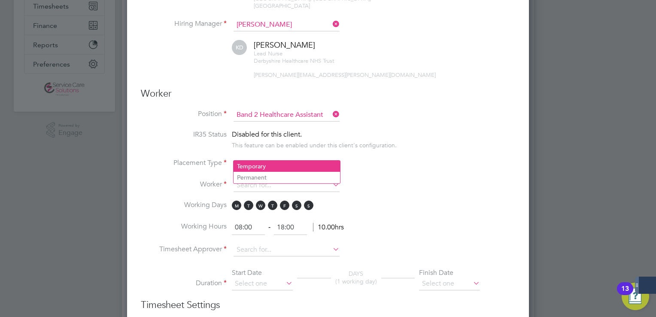
click at [258, 164] on li "Temporary" at bounding box center [287, 166] width 106 height 11
type input "Temporary"
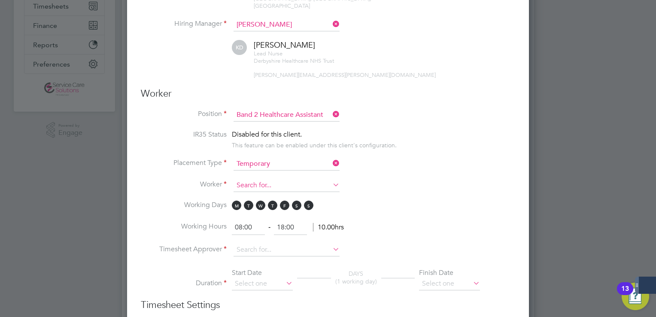
drag, startPoint x: 253, startPoint y: 181, endPoint x: 252, endPoint y: 175, distance: 6.1
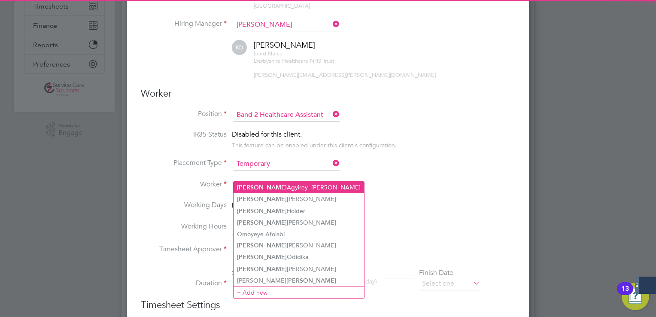
click at [265, 183] on li "[PERSON_NAME] Agyirey- [PERSON_NAME]" at bounding box center [299, 188] width 131 height 12
type input "[PERSON_NAME] Agyirey- [PERSON_NAME]"
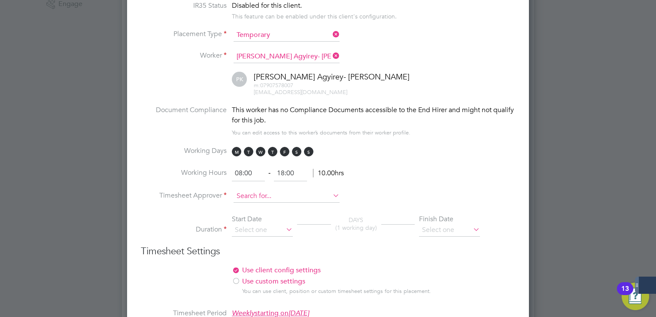
click at [270, 190] on input at bounding box center [287, 196] width 106 height 13
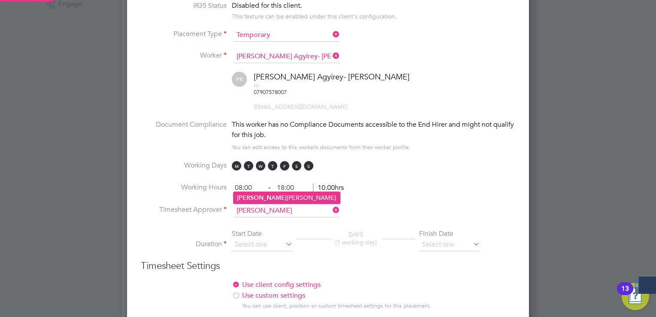
click at [262, 192] on li "[PERSON_NAME]" at bounding box center [287, 198] width 106 height 12
type input "[PERSON_NAME]"
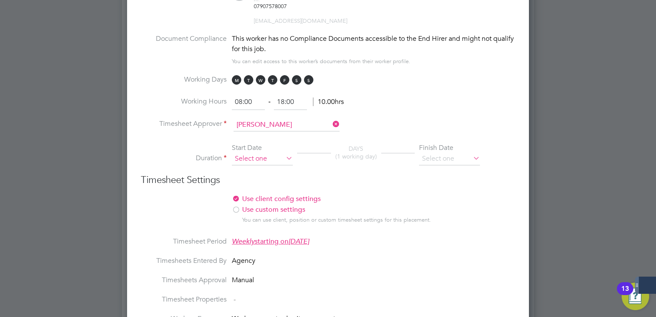
click at [264, 152] on input at bounding box center [262, 158] width 61 height 13
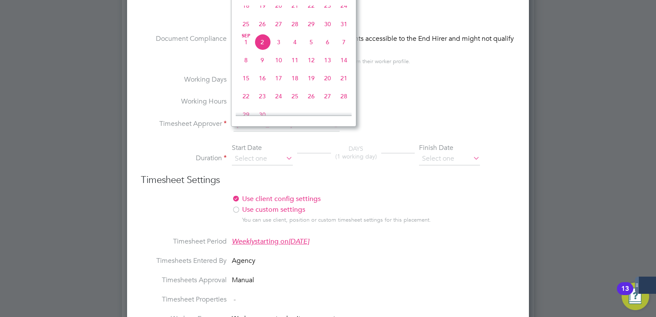
click at [246, 27] on span "25" at bounding box center [246, 24] width 16 height 16
type input "[DATE]"
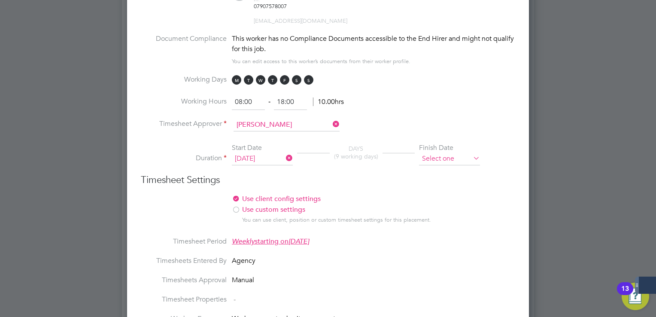
click at [464, 152] on input at bounding box center [449, 158] width 61 height 13
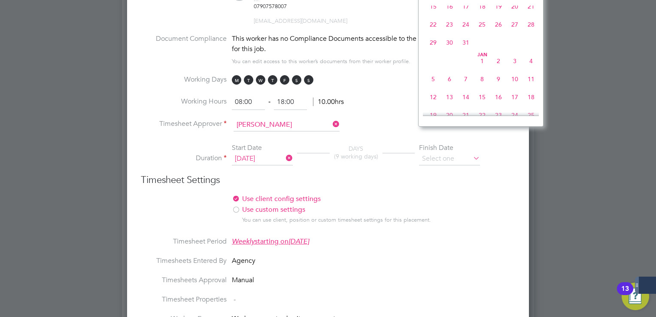
click at [460, 51] on span "31" at bounding box center [466, 42] width 16 height 16
type input "[DATE]"
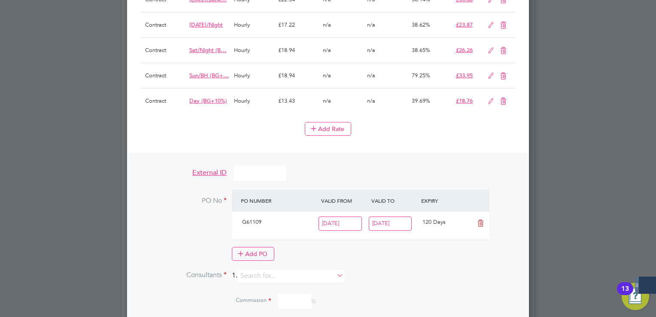
click at [417, 93] on li "WORKER ENGAGEMENT TYPE RATE NAME RATE TYPE WORKER PAY RATE HOLIDAY PAY EMPLOYER…" at bounding box center [328, 27] width 374 height 190
click at [258, 270] on input at bounding box center [290, 276] width 106 height 12
type input "sama"
click at [259, 254] on ul "Sama ntha [PERSON_NAME]" at bounding box center [294, 260] width 107 height 12
click at [277, 270] on li "Consultants 1." at bounding box center [328, 280] width 374 height 21
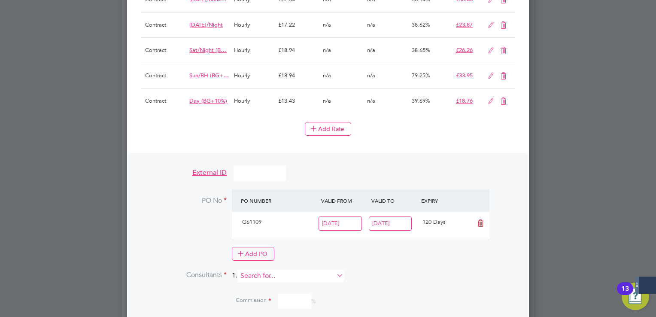
click at [280, 270] on input at bounding box center [290, 276] width 106 height 12
click at [302, 261] on li "Saman tha [PERSON_NAME]" at bounding box center [294, 261] width 106 height 12
type input "[PERSON_NAME]"
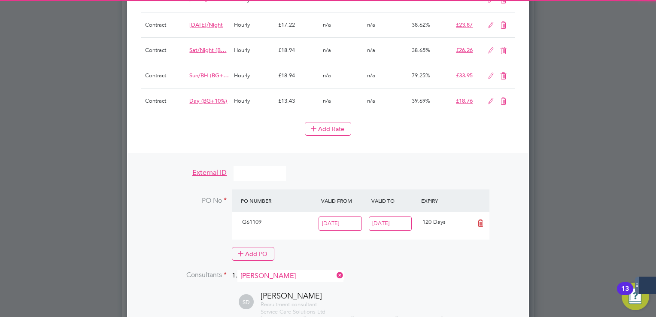
click at [294, 308] on span "Service Care Solutions Ltd" at bounding box center [293, 311] width 65 height 7
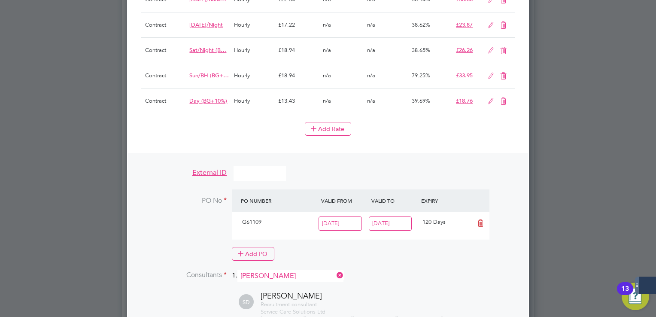
type input "100"
drag, startPoint x: 476, startPoint y: 255, endPoint x: 459, endPoint y: 236, distance: 25.2
click at [476, 270] on li "Consultants 1. [PERSON_NAME]" at bounding box center [328, 280] width 374 height 21
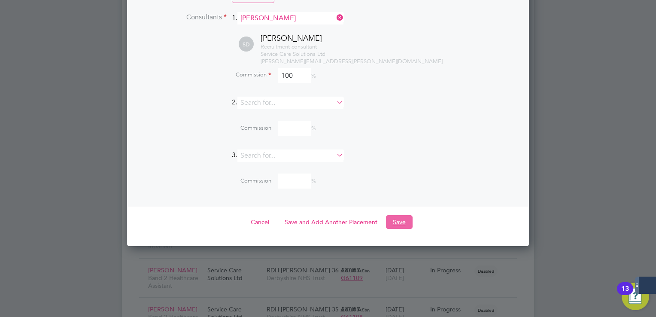
click at [397, 215] on button "Save" at bounding box center [399, 222] width 27 height 14
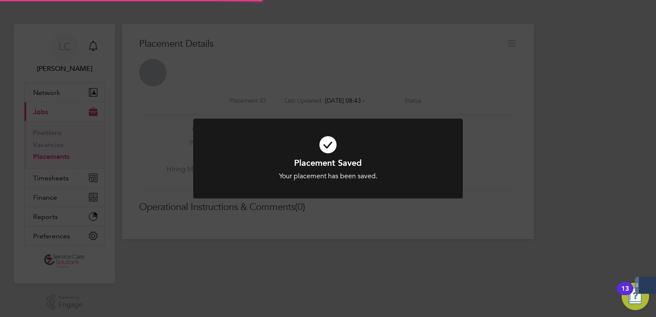
drag, startPoint x: 502, startPoint y: 63, endPoint x: 519, endPoint y: 42, distance: 27.1
click at [503, 63] on div "Placement Saved Your placement has been saved. Cancel Okay" at bounding box center [328, 158] width 656 height 317
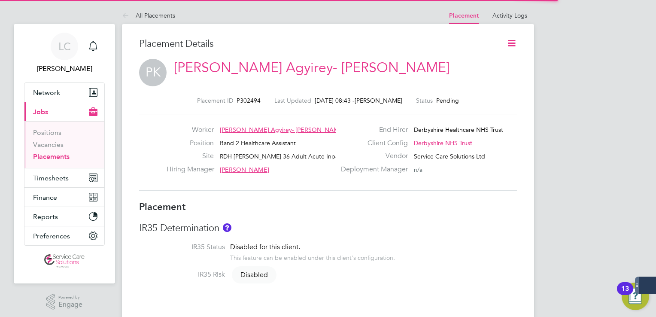
click at [511, 44] on icon at bounding box center [511, 43] width 11 height 11
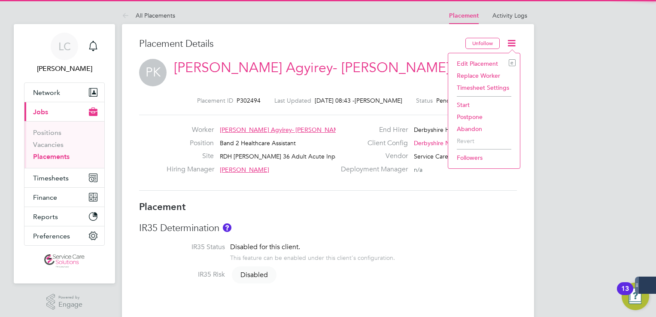
click at [468, 103] on li "Start" at bounding box center [484, 105] width 63 height 12
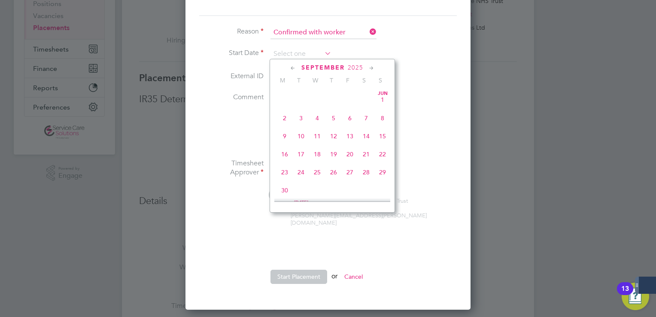
drag, startPoint x: 292, startPoint y: 52, endPoint x: 337, endPoint y: 82, distance: 54.1
click at [292, 52] on input at bounding box center [301, 54] width 61 height 13
click at [286, 112] on span "25" at bounding box center [285, 110] width 16 height 16
type input "[DATE]"
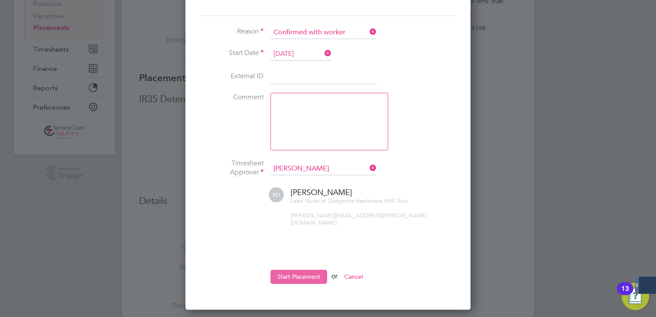
click at [293, 270] on button "Start Placement" at bounding box center [299, 277] width 57 height 14
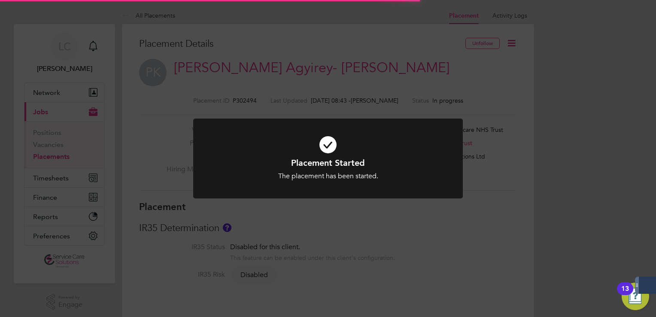
click at [454, 58] on div "Placement Started The placement has been started. Cancel Okay" at bounding box center [328, 158] width 656 height 317
